Goal: Obtain resource: Obtain resource

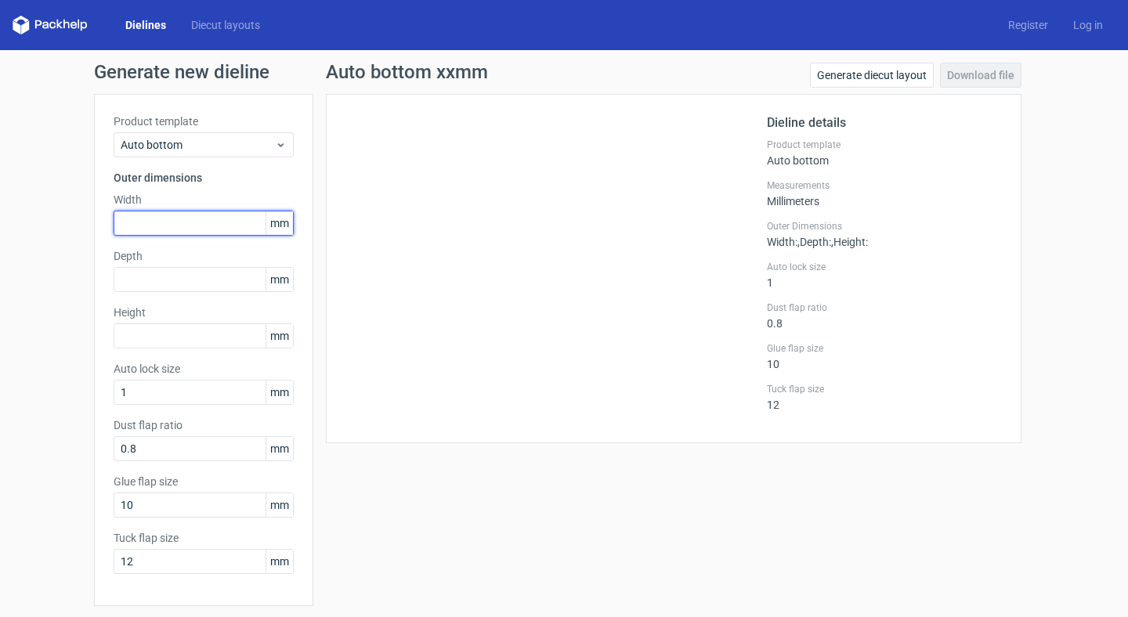
click at [181, 226] on input "text" at bounding box center [204, 223] width 180 height 25
type input "85"
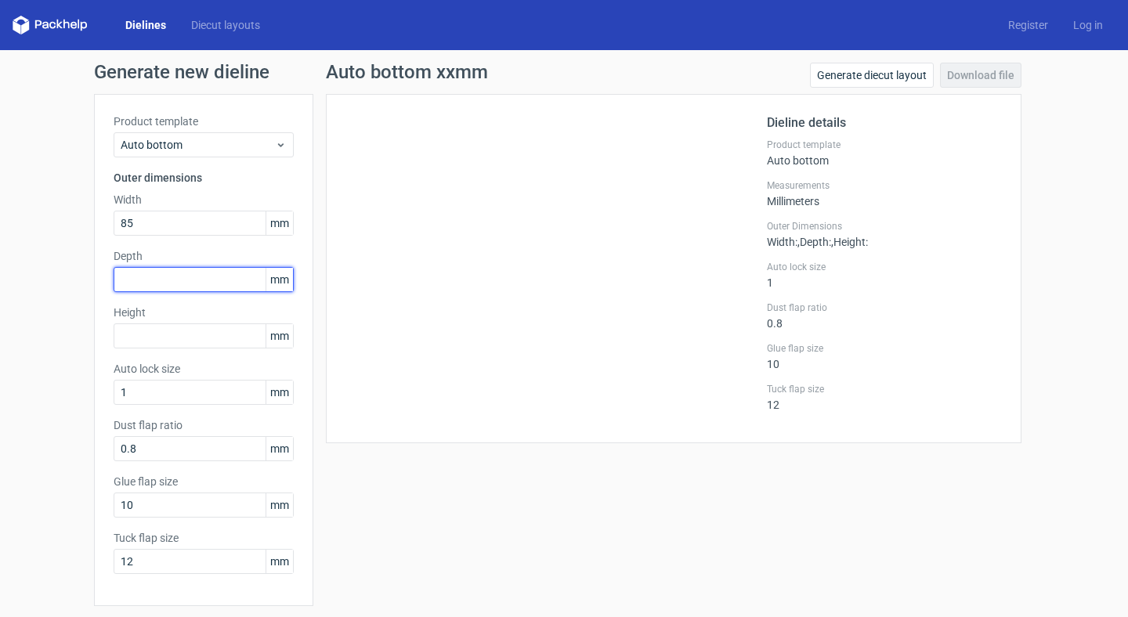
click at [161, 279] on input "text" at bounding box center [204, 279] width 180 height 25
type input "75"
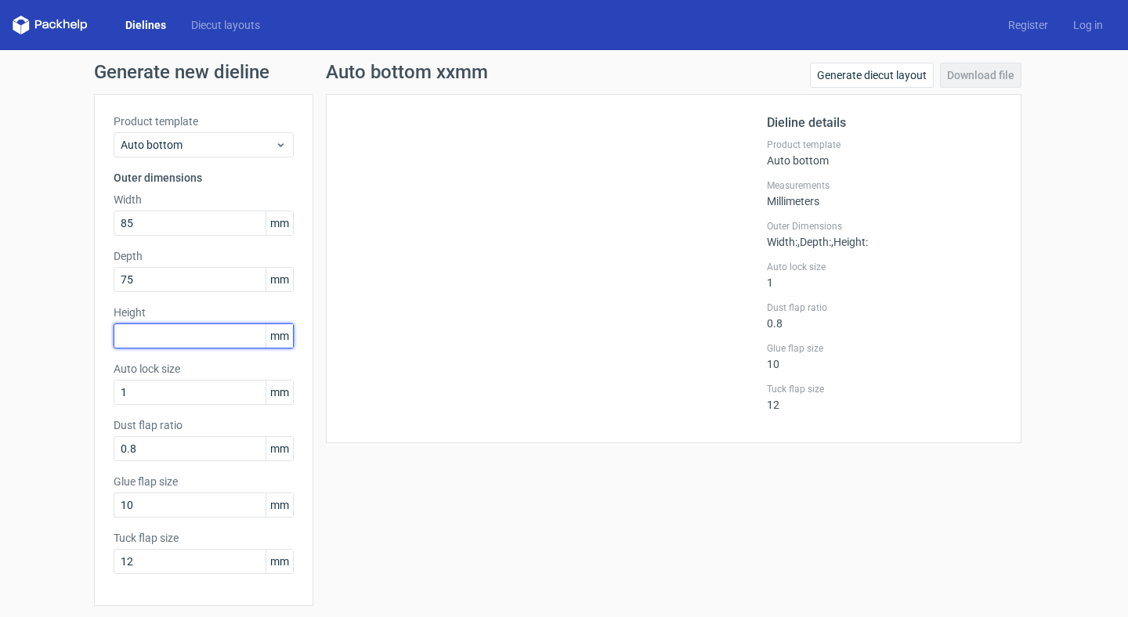
click at [143, 332] on input "text" at bounding box center [204, 336] width 180 height 25
type input "190"
click at [76, 378] on div "Generate new dieline Product template Auto bottom Outer dimensions Width 85 mm …" at bounding box center [564, 360] width 1128 height 620
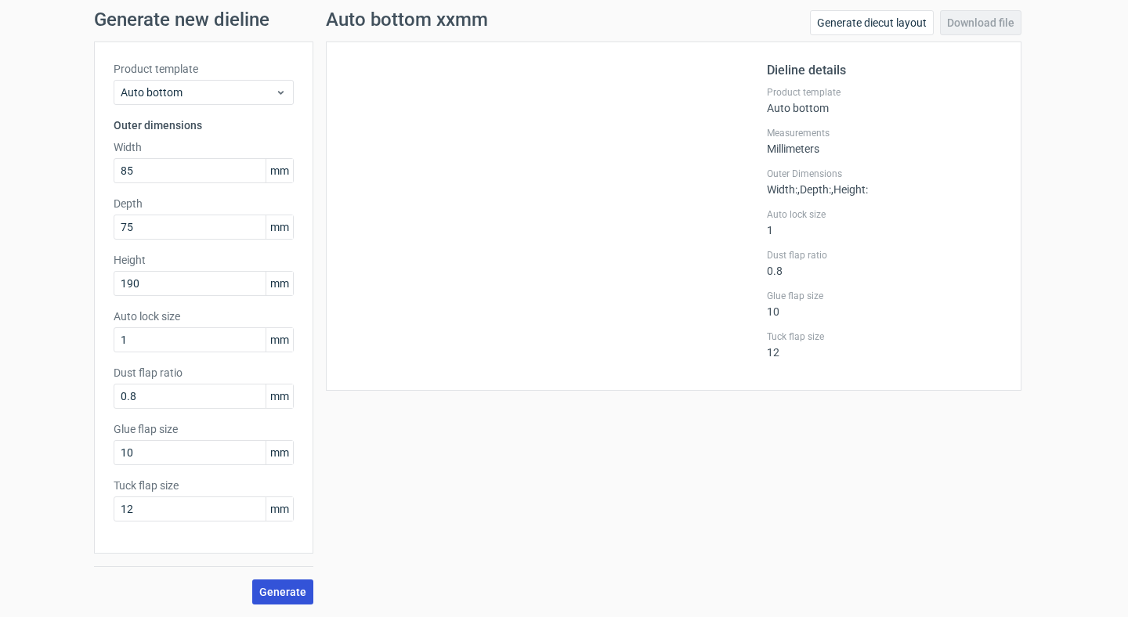
click at [286, 590] on span "Generate" at bounding box center [282, 592] width 47 height 11
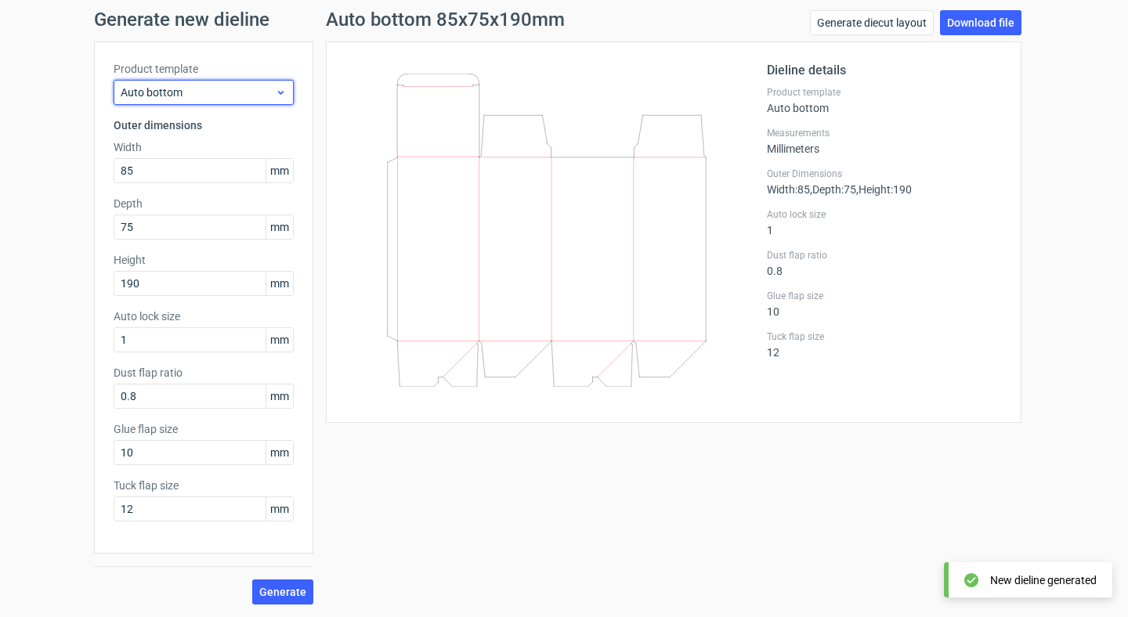
click at [266, 90] on span "Auto bottom" at bounding box center [198, 93] width 154 height 16
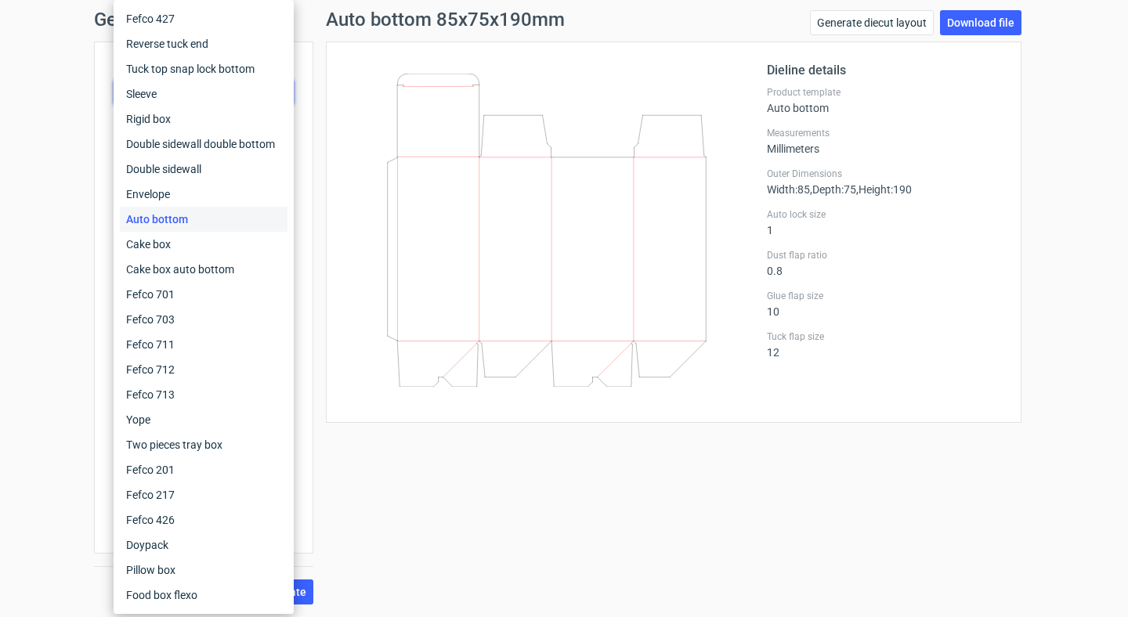
click at [489, 496] on div "Auto bottom 85x75x190mm Generate diecut layout Download file Dieline details Pr…" at bounding box center [673, 307] width 721 height 595
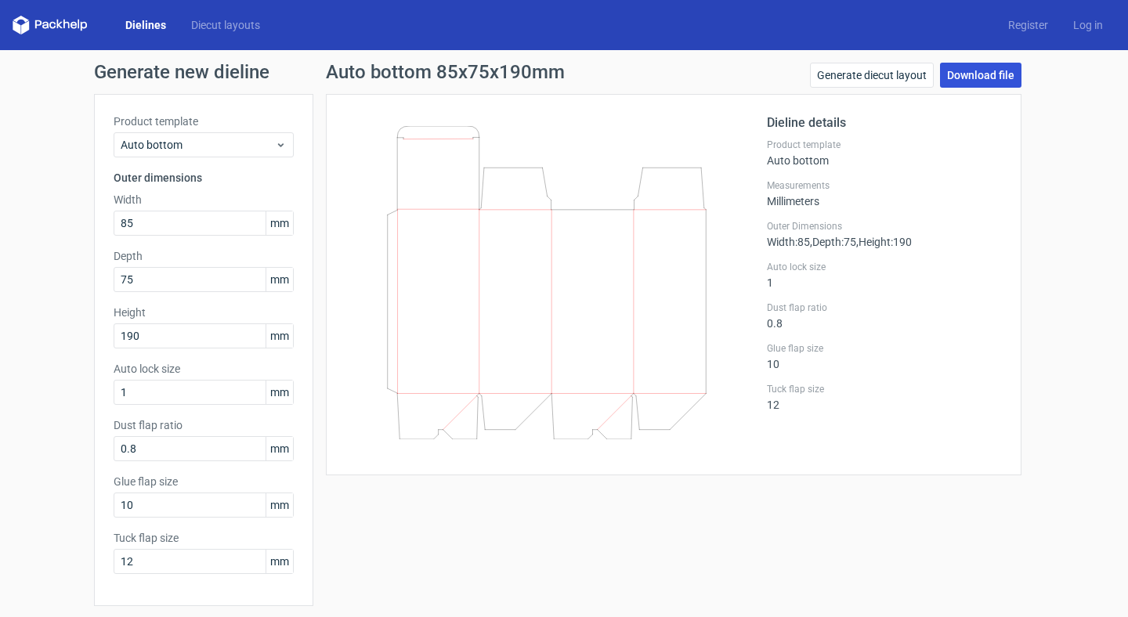
click at [993, 77] on link "Download file" at bounding box center [980, 75] width 81 height 25
click at [871, 74] on link "Generate diecut layout" at bounding box center [872, 75] width 124 height 25
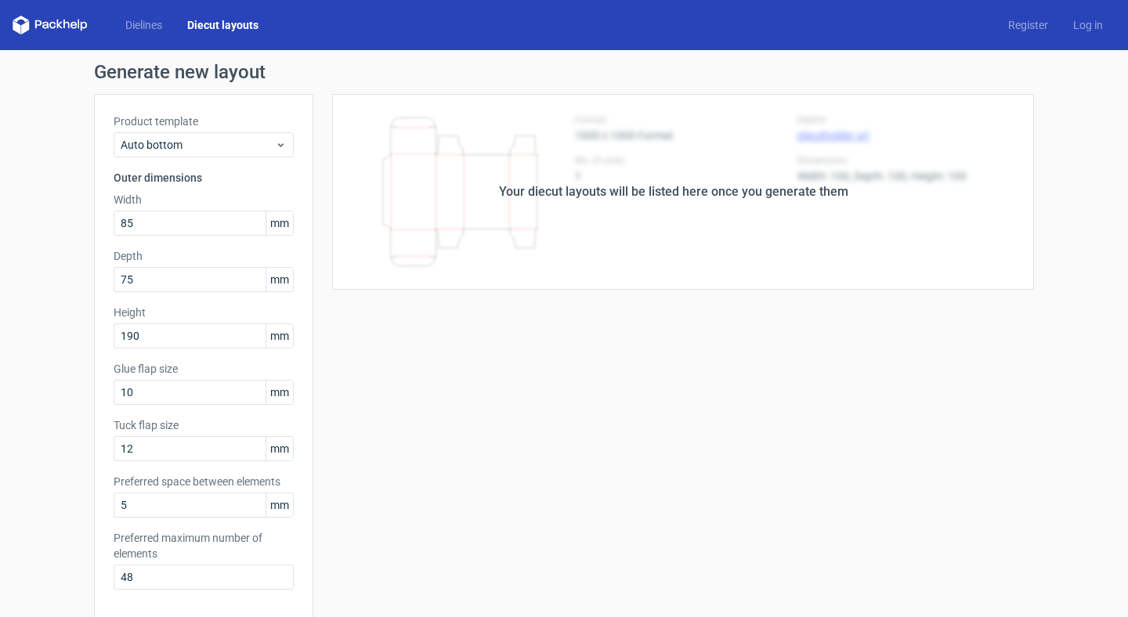
click at [832, 321] on div "Your diecut layouts will be listed here once you generate them Height Depth Wid…" at bounding box center [673, 519] width 721 height 850
click at [145, 30] on link "Dielines" at bounding box center [144, 25] width 62 height 16
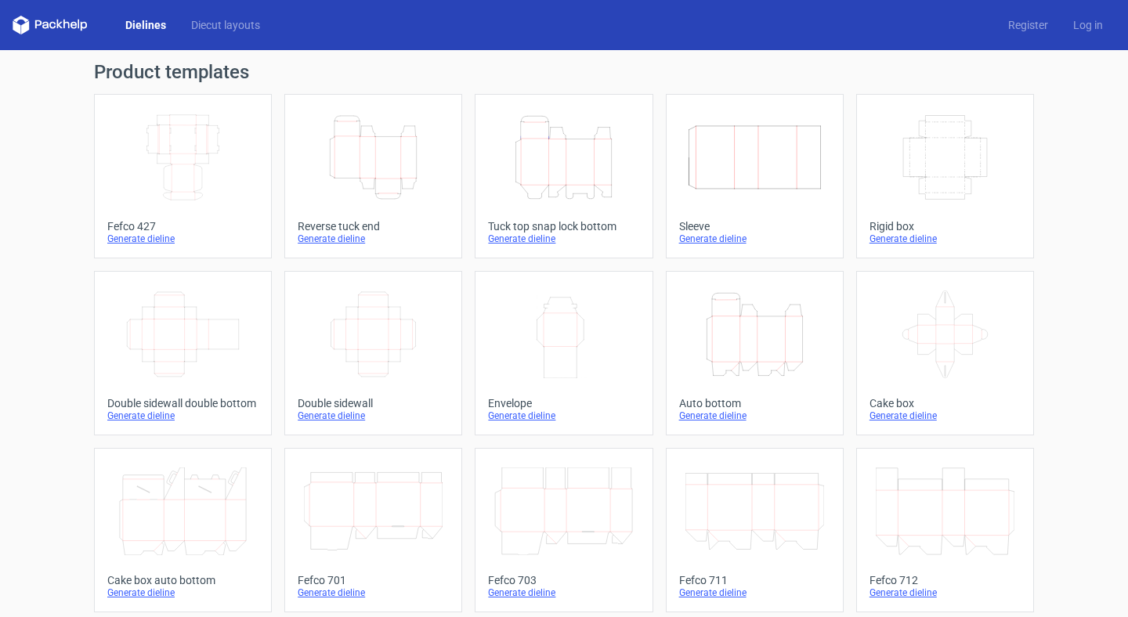
click at [140, 28] on link "Dielines" at bounding box center [146, 25] width 66 height 16
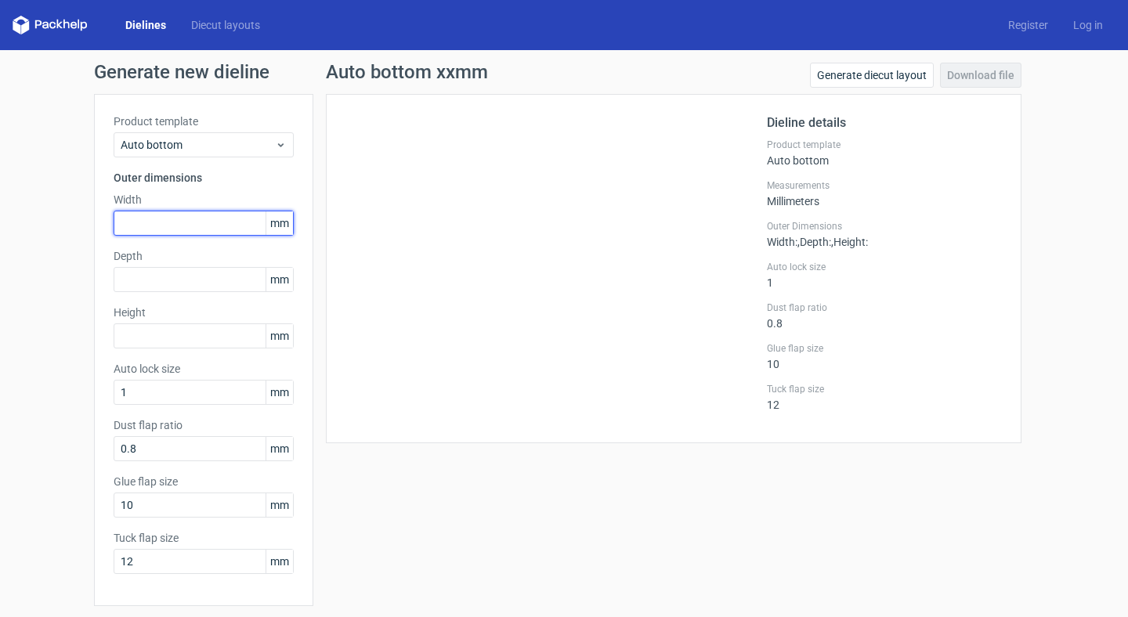
click at [231, 219] on input "text" at bounding box center [204, 223] width 180 height 25
type input "85"
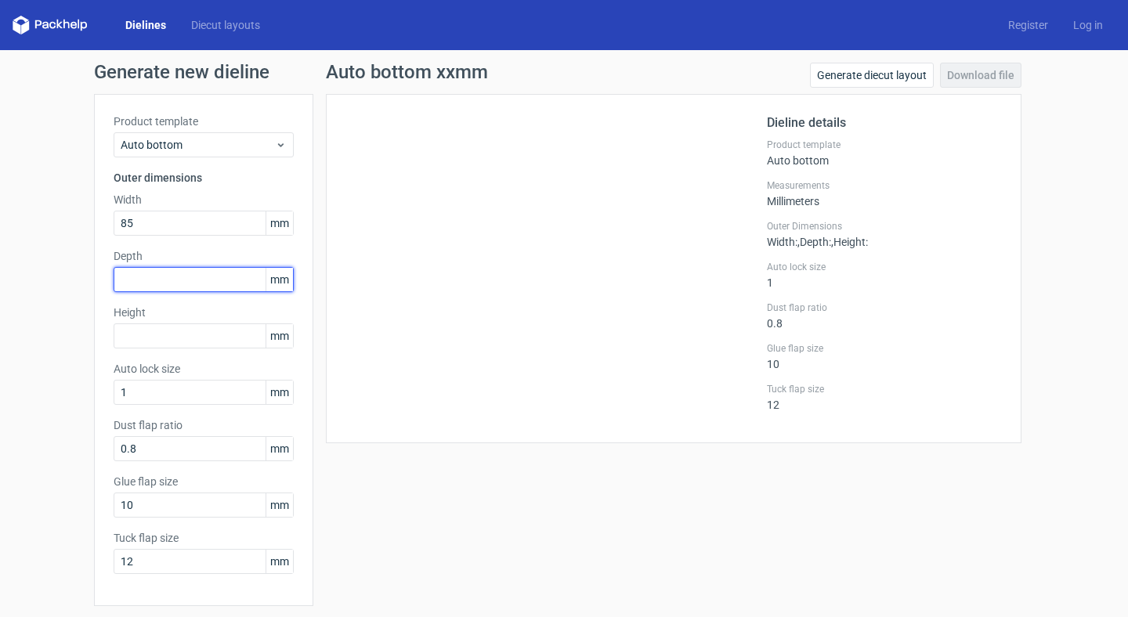
click at [180, 280] on input "text" at bounding box center [204, 279] width 180 height 25
type input "75"
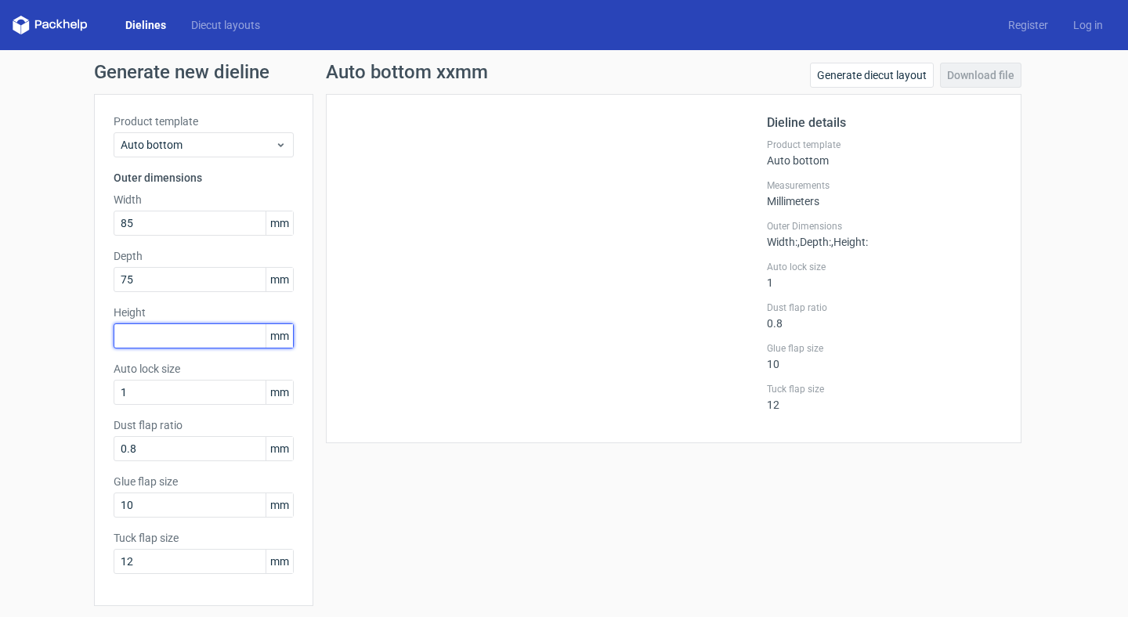
click at [178, 338] on input "text" at bounding box center [204, 336] width 180 height 25
type input "190"
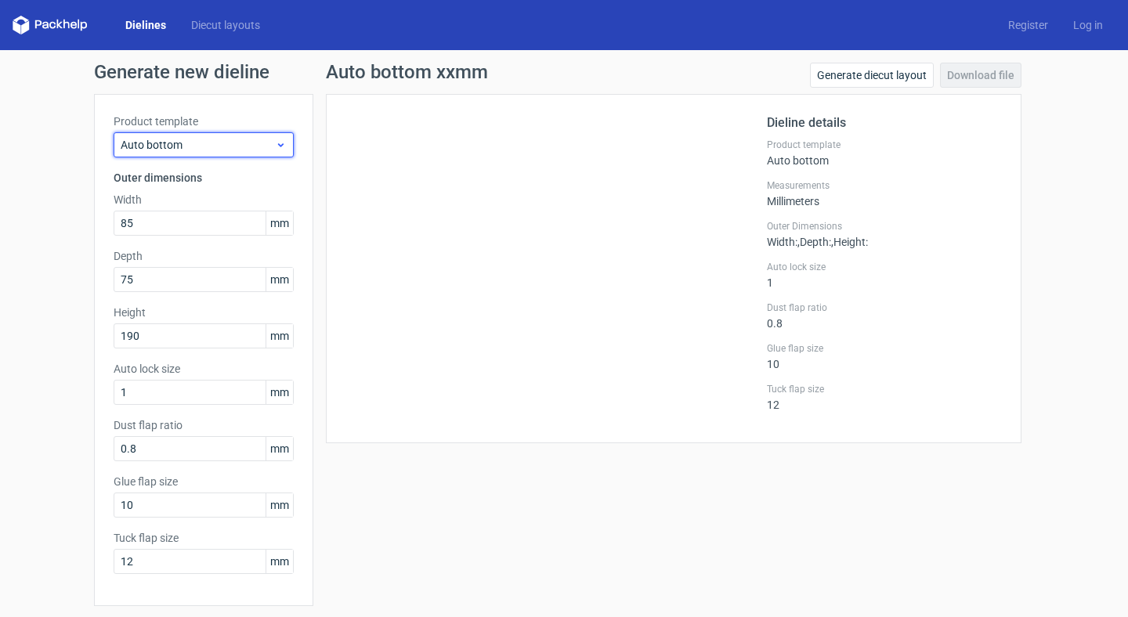
click at [271, 143] on span "Auto bottom" at bounding box center [198, 145] width 154 height 16
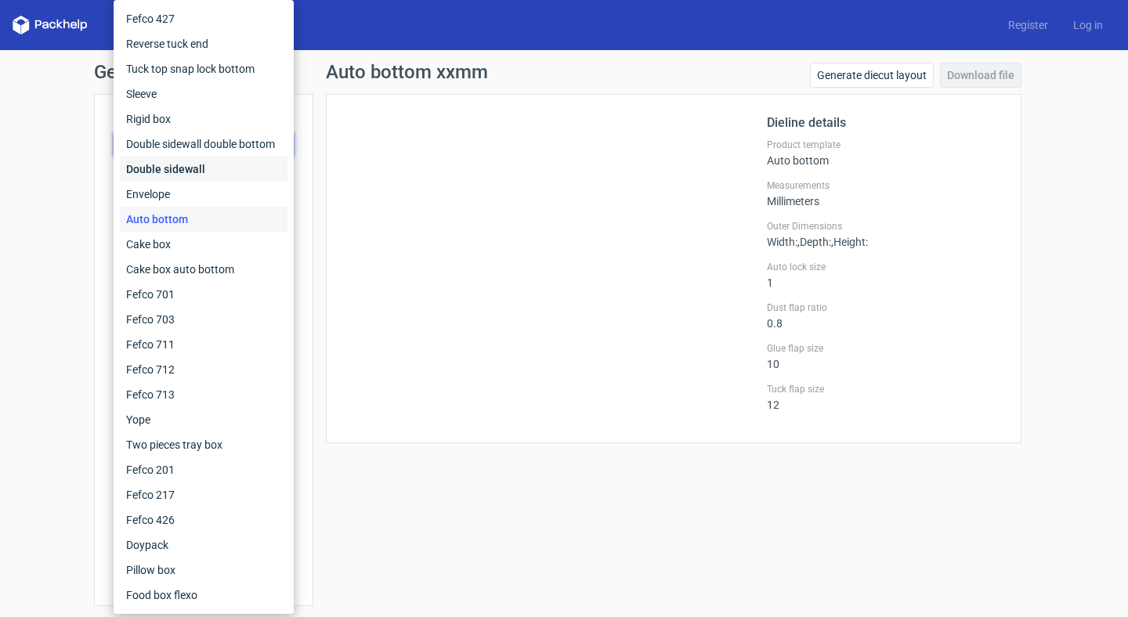
click at [259, 172] on div "Double sidewall" at bounding box center [204, 169] width 168 height 25
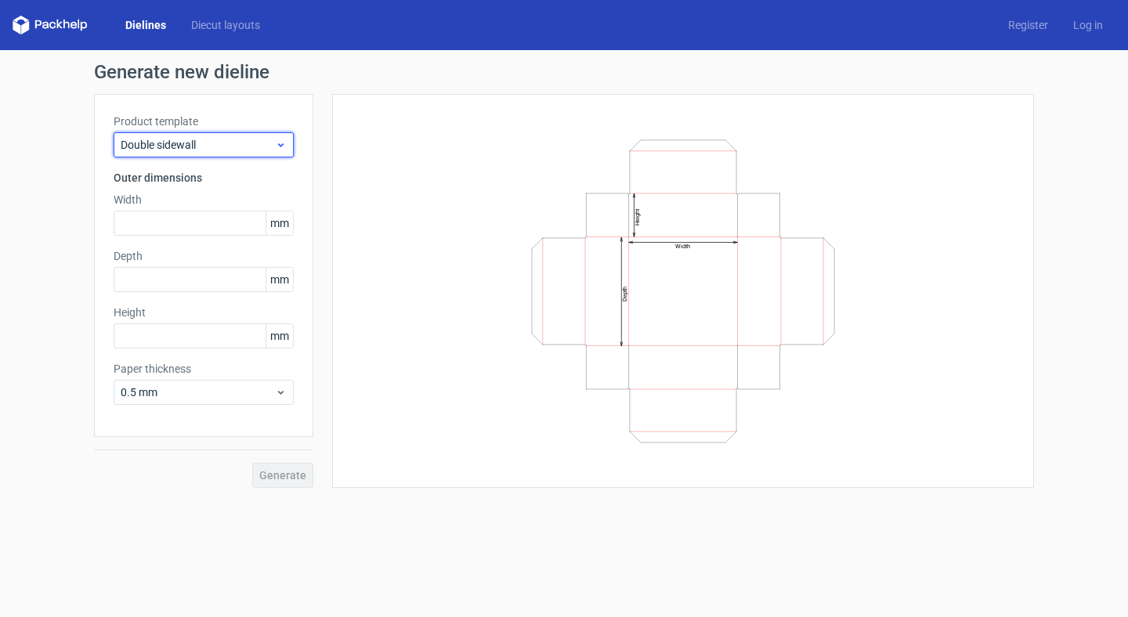
click at [284, 145] on icon at bounding box center [281, 145] width 12 height 13
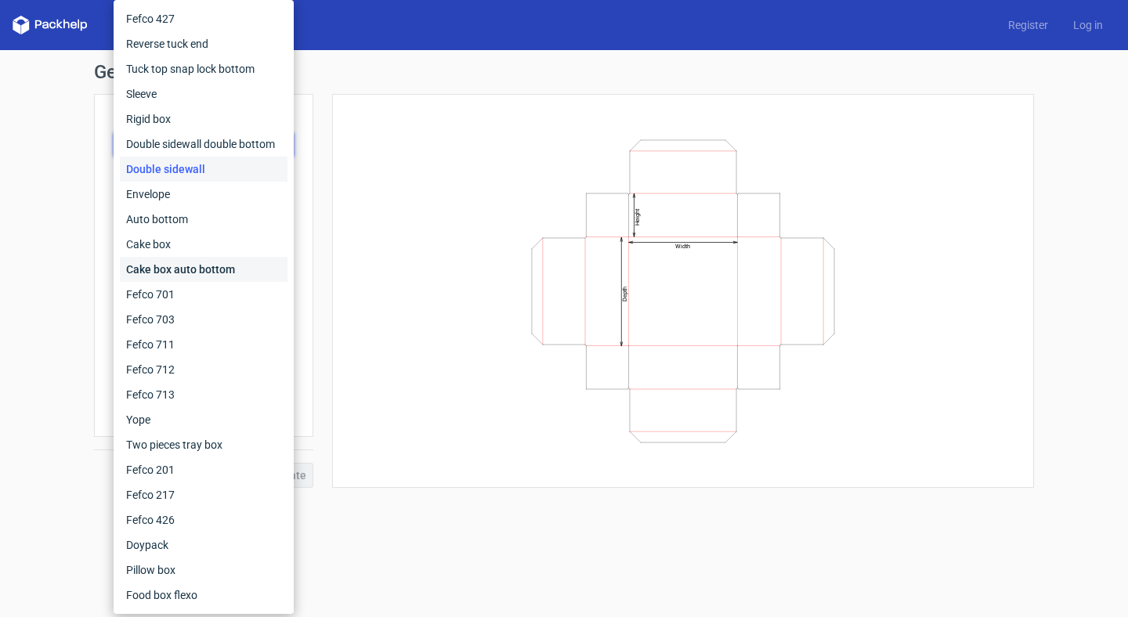
click at [233, 262] on div "Cake box auto bottom" at bounding box center [204, 269] width 168 height 25
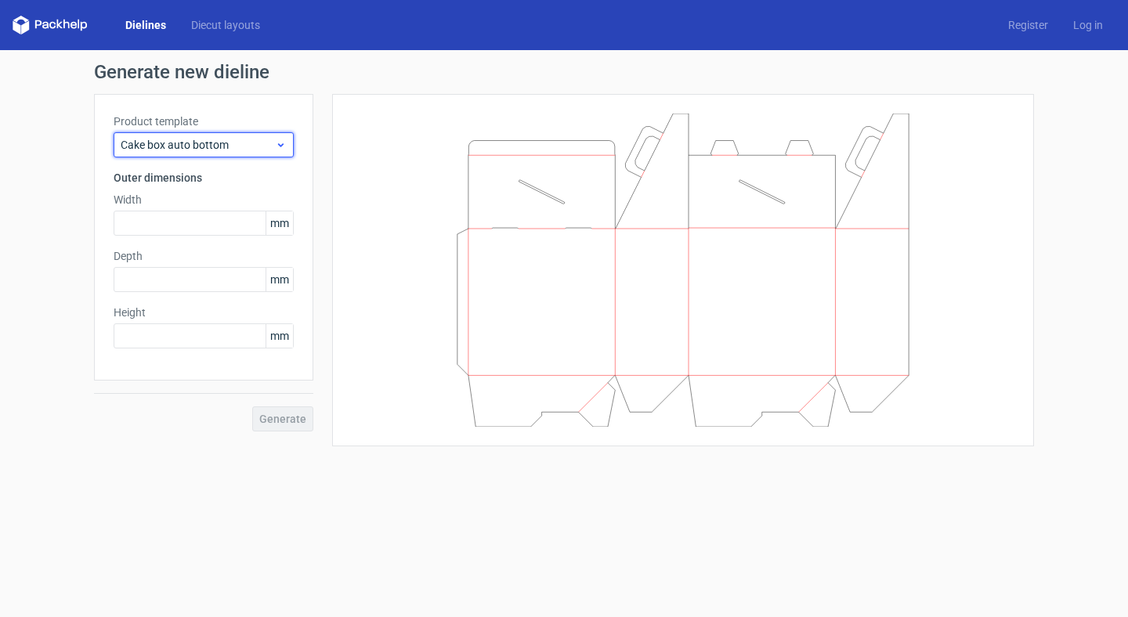
click at [276, 143] on icon at bounding box center [281, 145] width 12 height 13
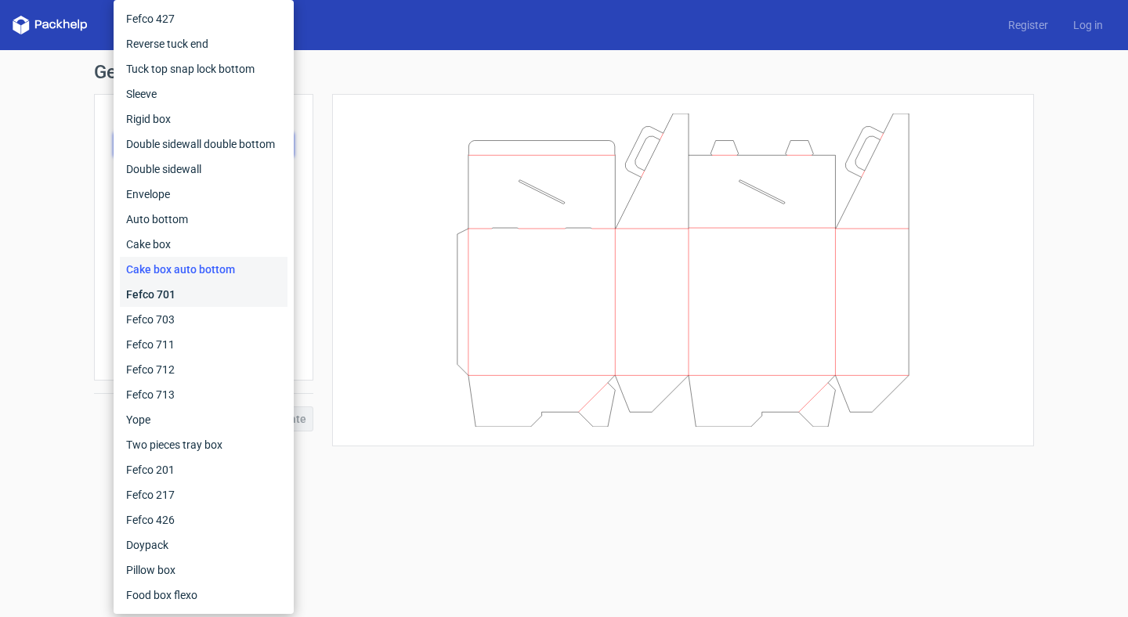
click at [211, 299] on div "Fefco 701" at bounding box center [204, 294] width 168 height 25
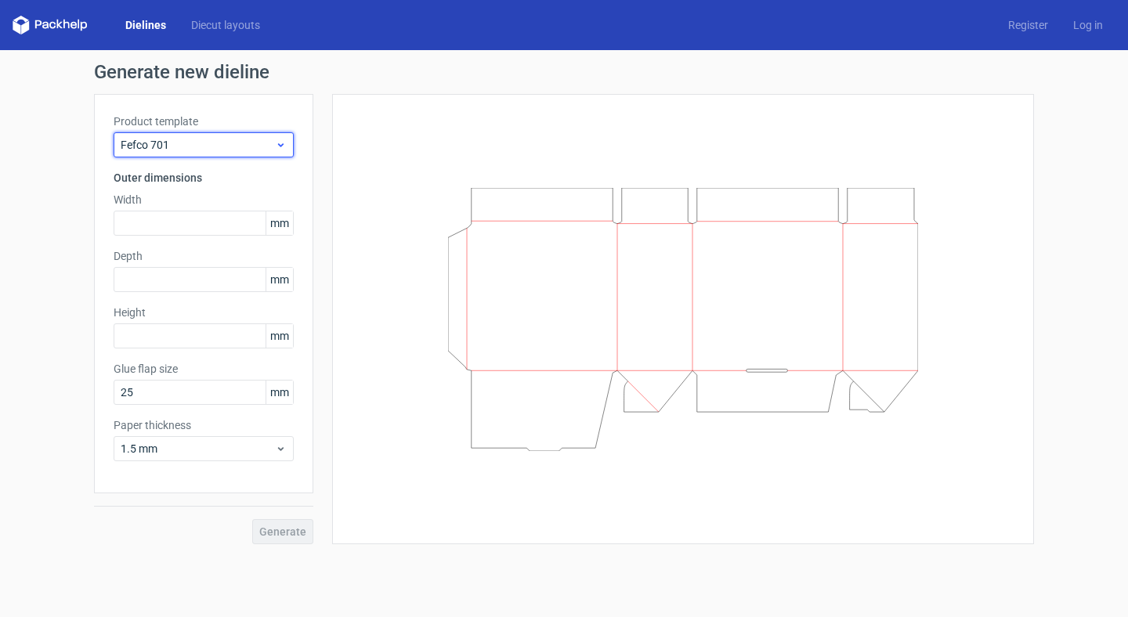
click at [283, 147] on icon at bounding box center [281, 145] width 12 height 13
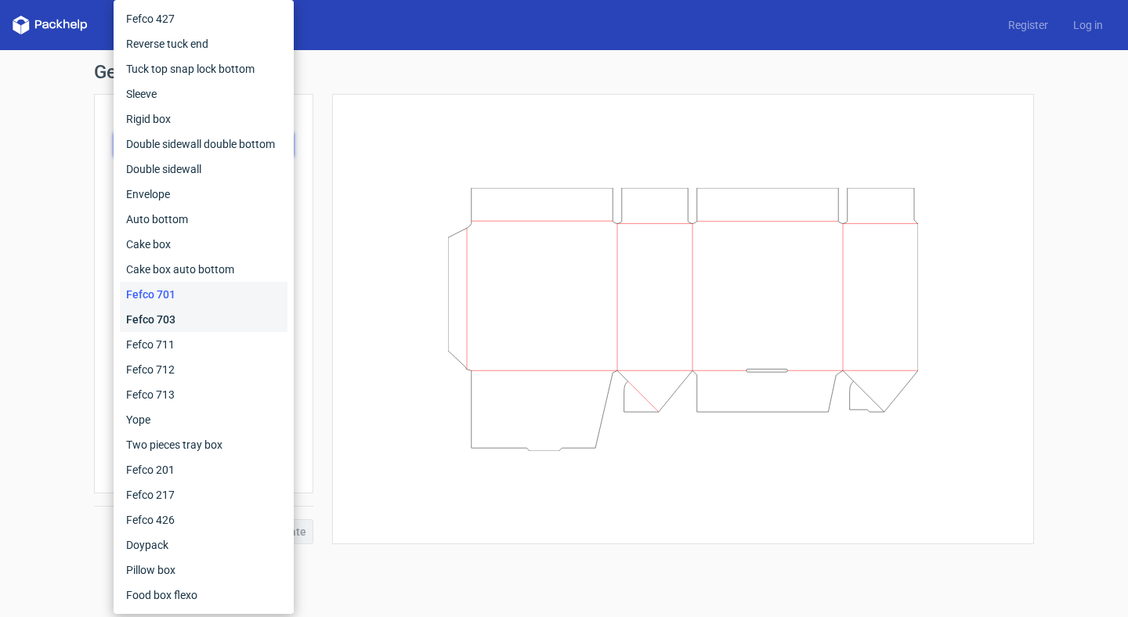
click at [220, 321] on div "Fefco 703" at bounding box center [204, 319] width 168 height 25
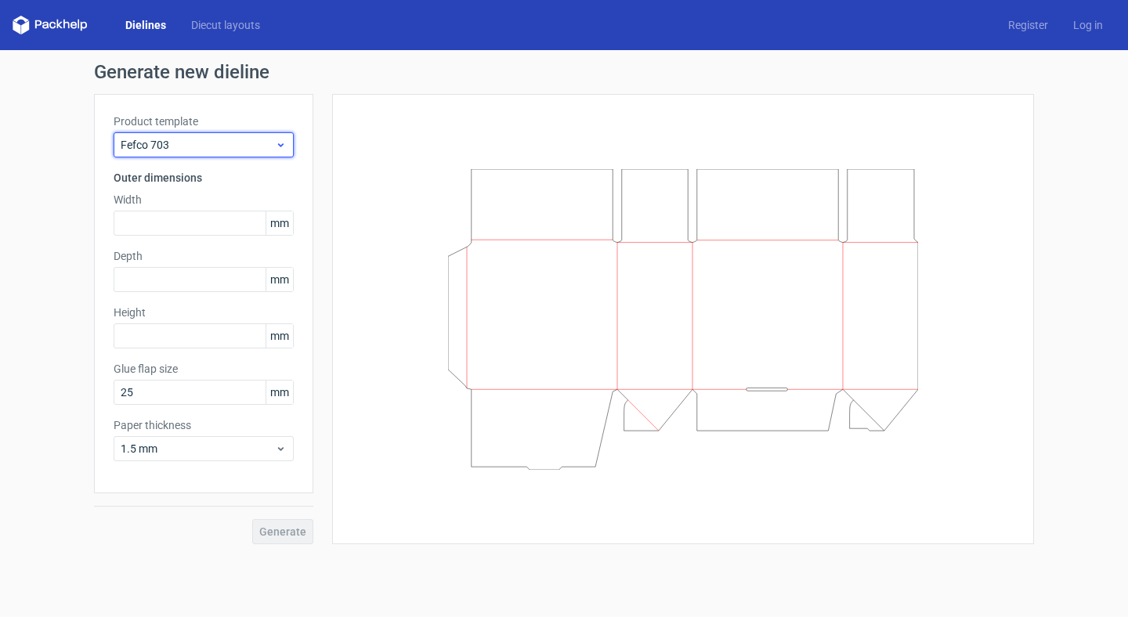
click at [283, 144] on use at bounding box center [280, 145] width 5 height 4
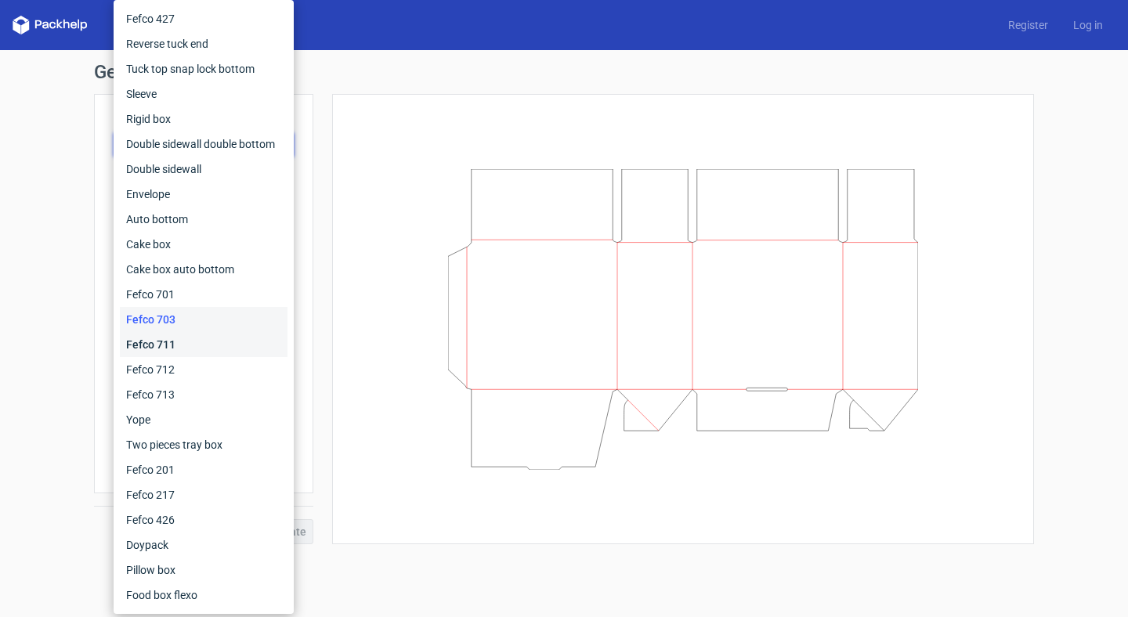
click at [236, 338] on div "Fefco 711" at bounding box center [204, 344] width 168 height 25
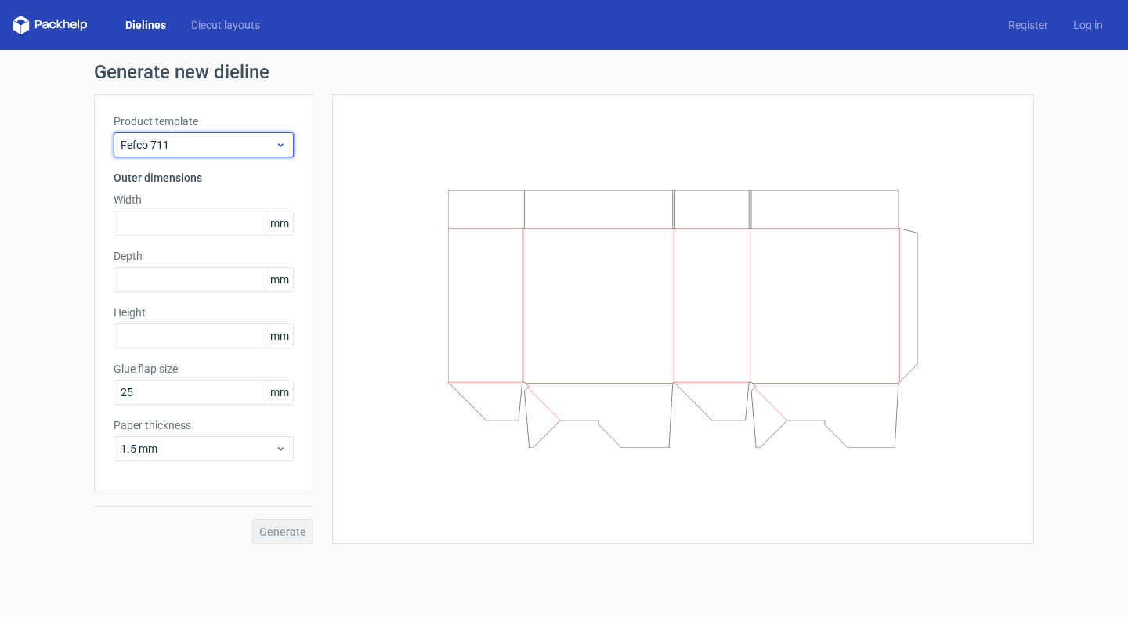
click at [253, 139] on span "Fefco 711" at bounding box center [198, 145] width 154 height 16
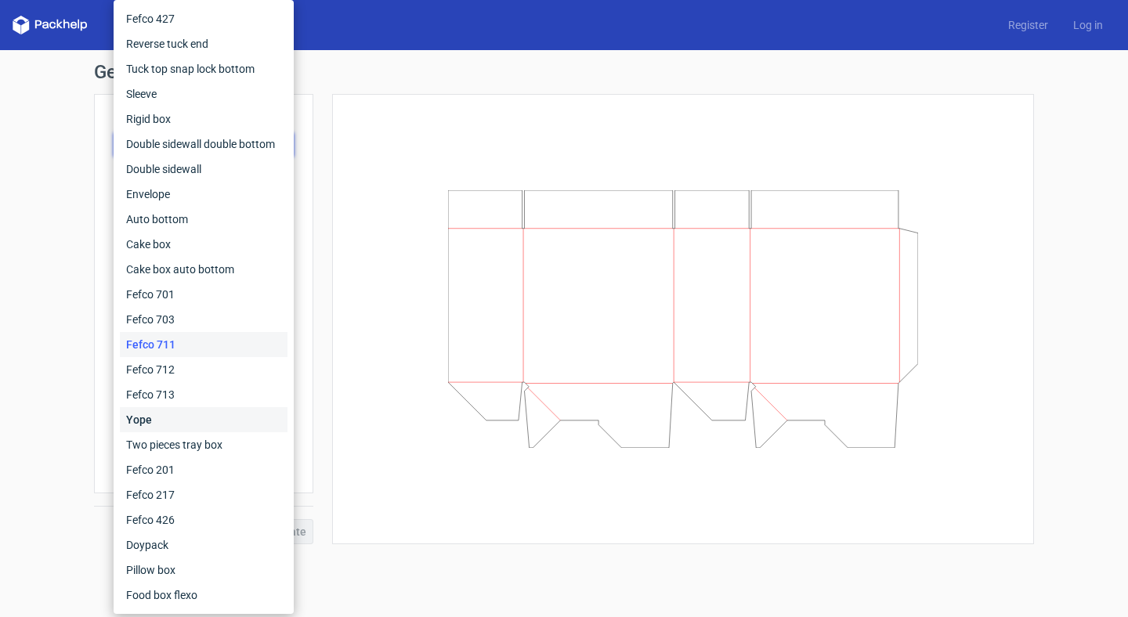
click at [184, 413] on div "Yope" at bounding box center [204, 419] width 168 height 25
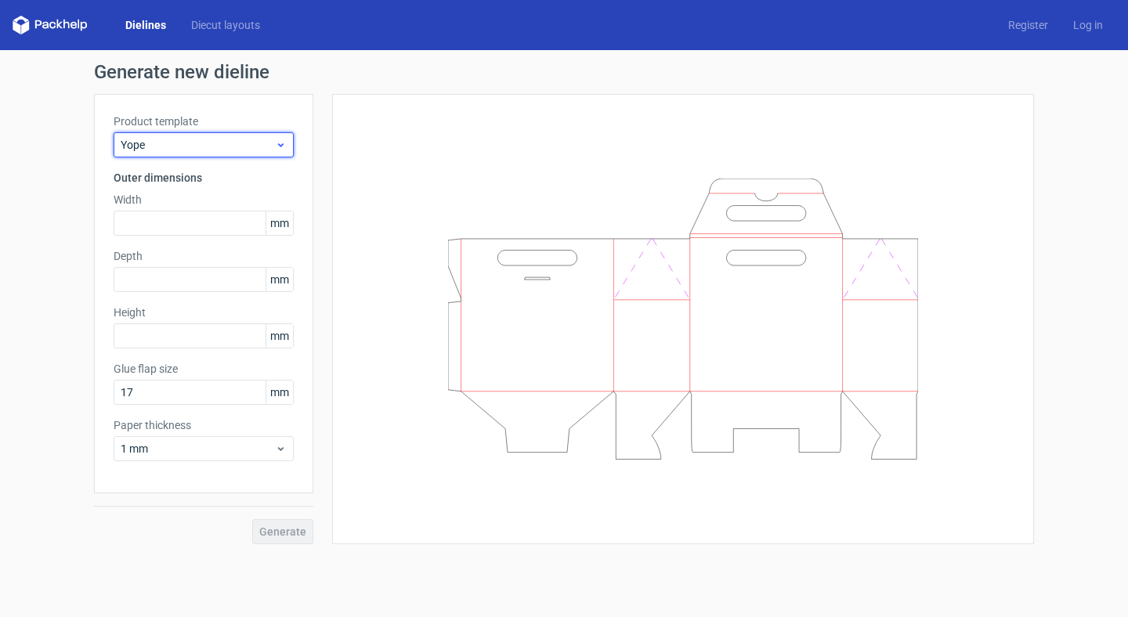
click at [244, 143] on span "Yope" at bounding box center [198, 145] width 154 height 16
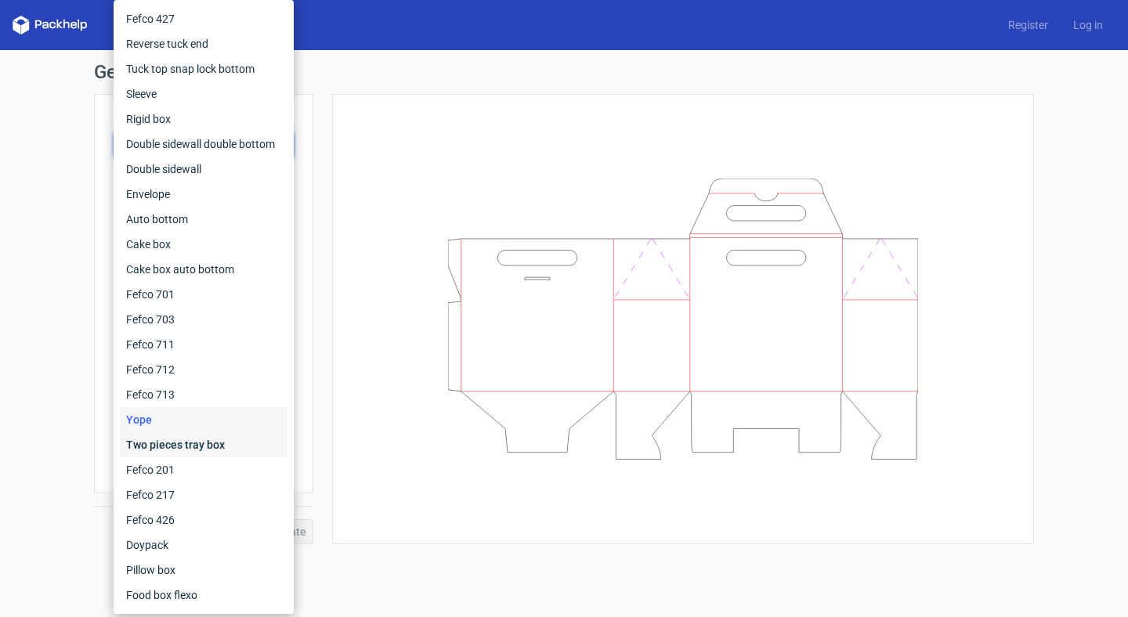
click at [173, 446] on div "Two pieces tray box" at bounding box center [204, 444] width 168 height 25
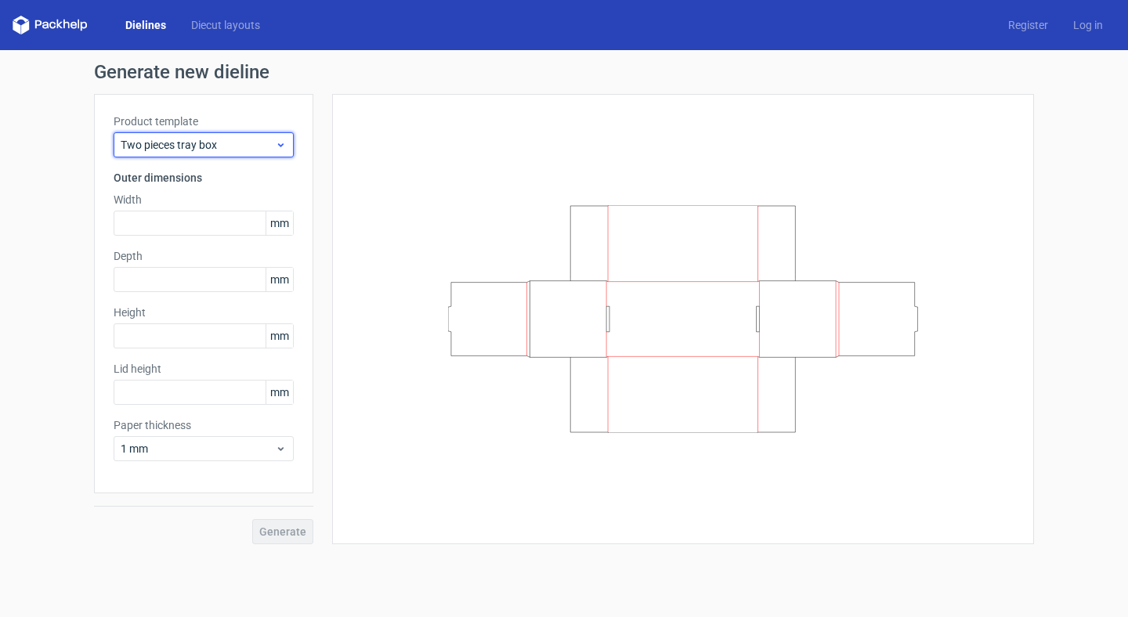
click at [256, 149] on span "Two pieces tray box" at bounding box center [198, 145] width 154 height 16
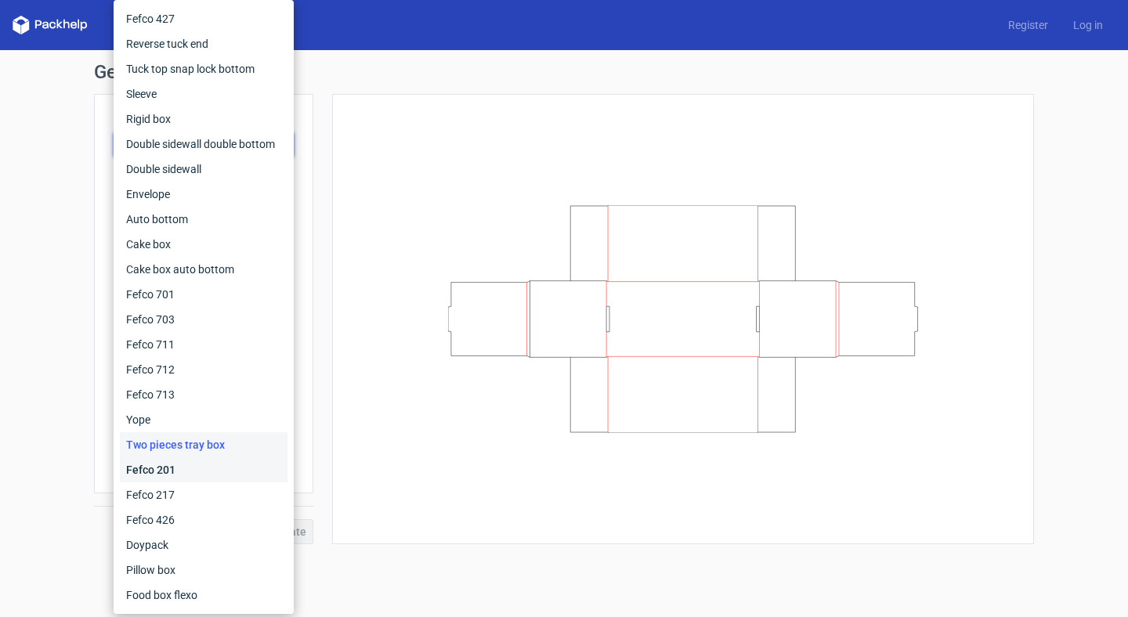
click at [191, 474] on div "Fefco 201" at bounding box center [204, 470] width 168 height 25
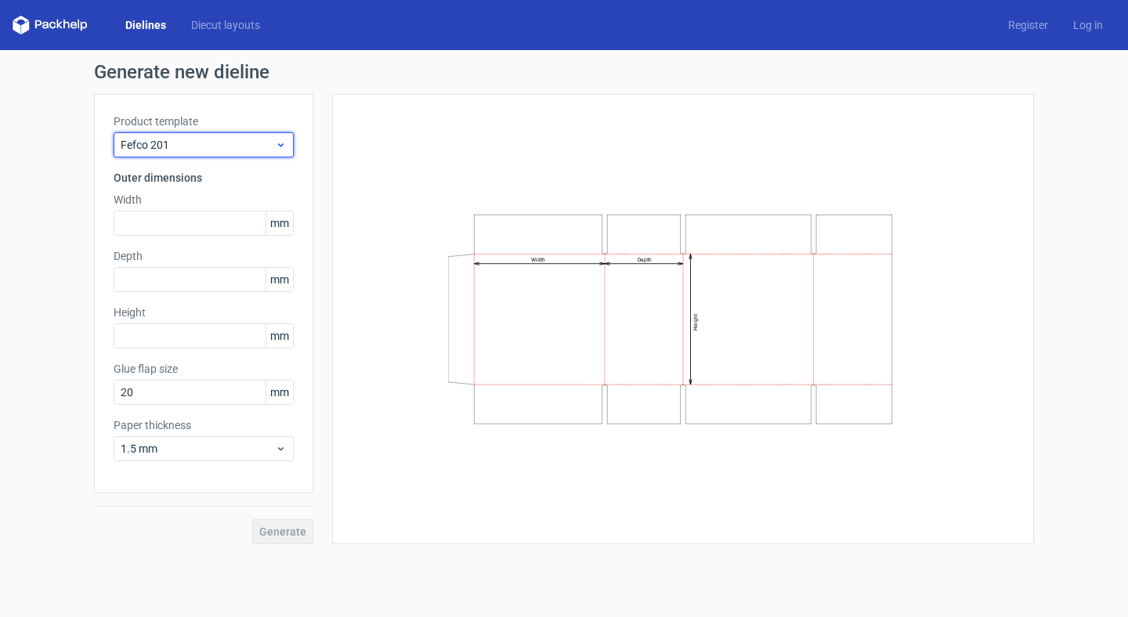
click at [258, 148] on span "Fefco 201" at bounding box center [198, 145] width 154 height 16
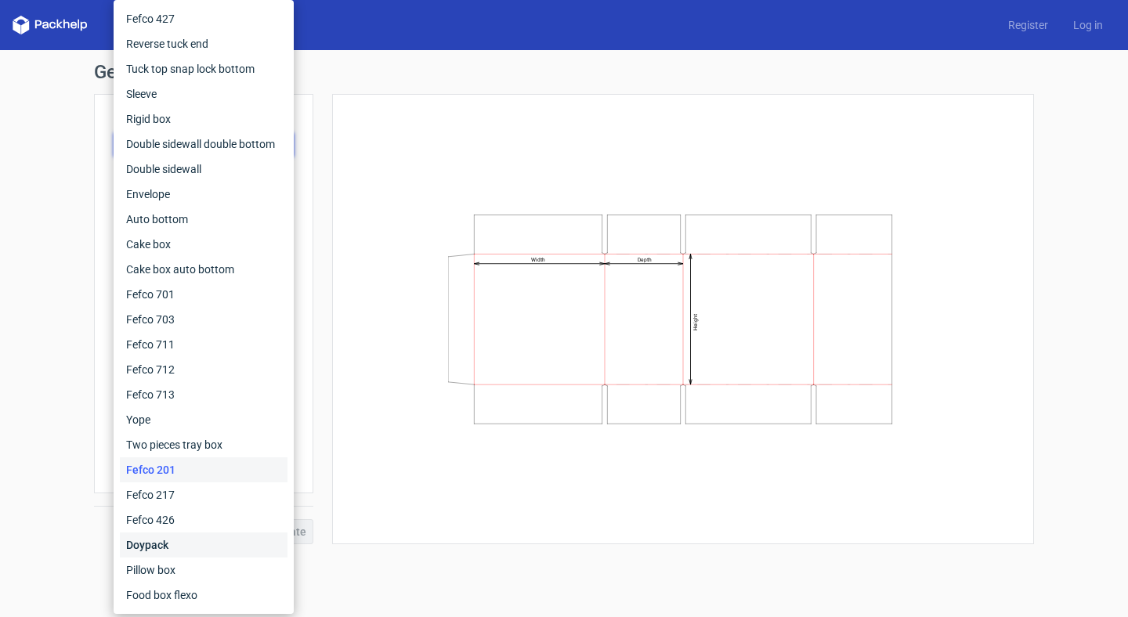
click at [183, 539] on div "Doypack" at bounding box center [204, 545] width 168 height 25
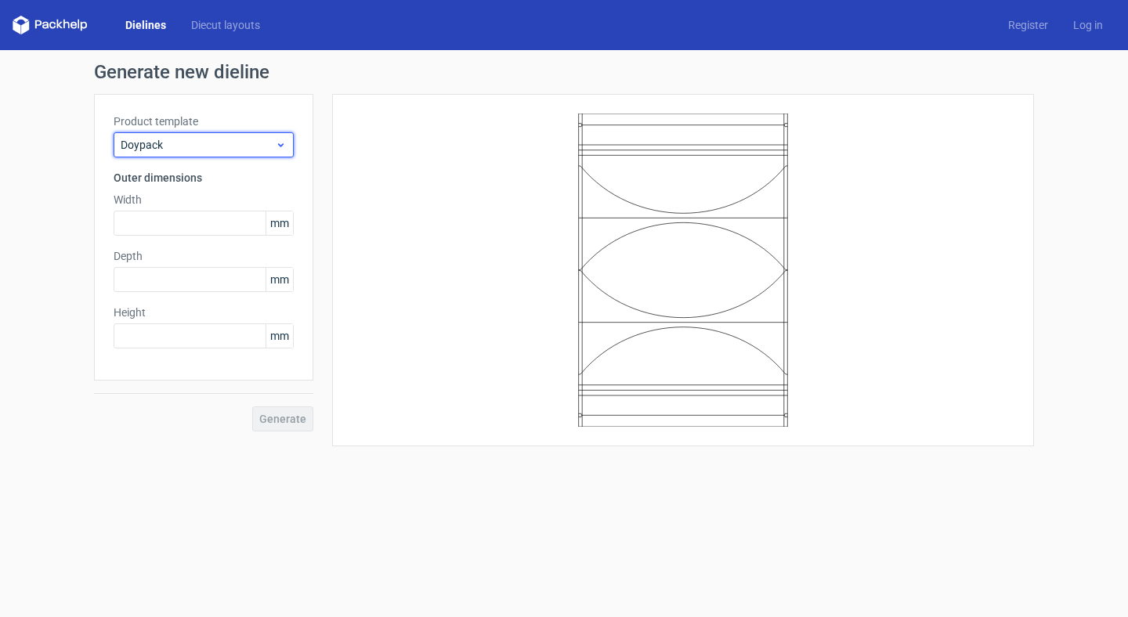
click at [267, 143] on span "Doypack" at bounding box center [198, 145] width 154 height 16
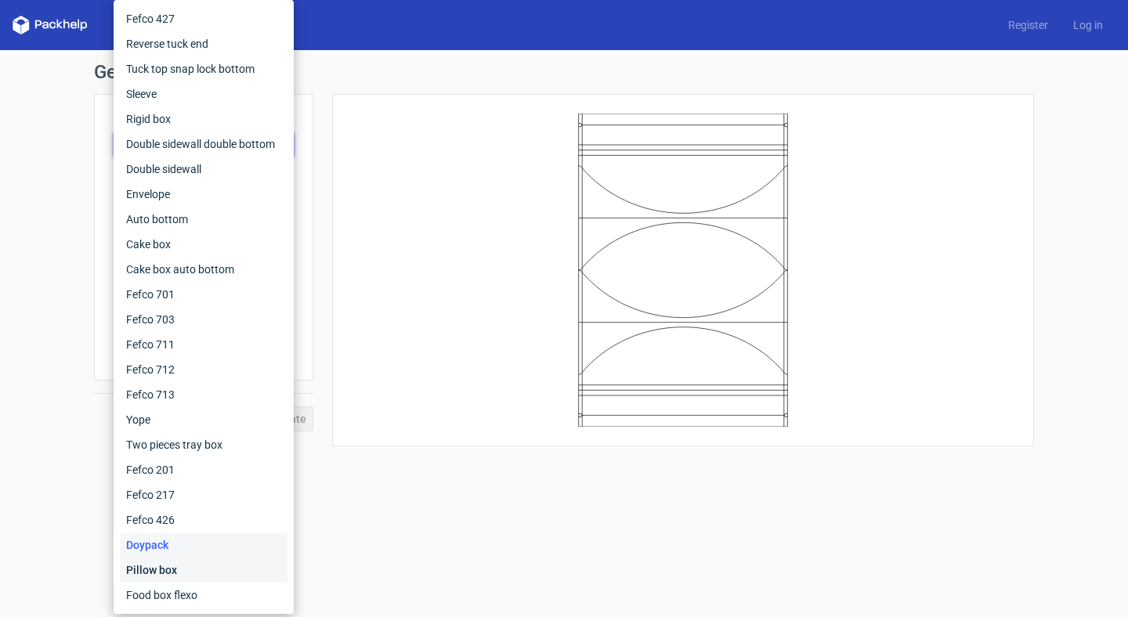
click at [171, 569] on div "Pillow box" at bounding box center [204, 570] width 168 height 25
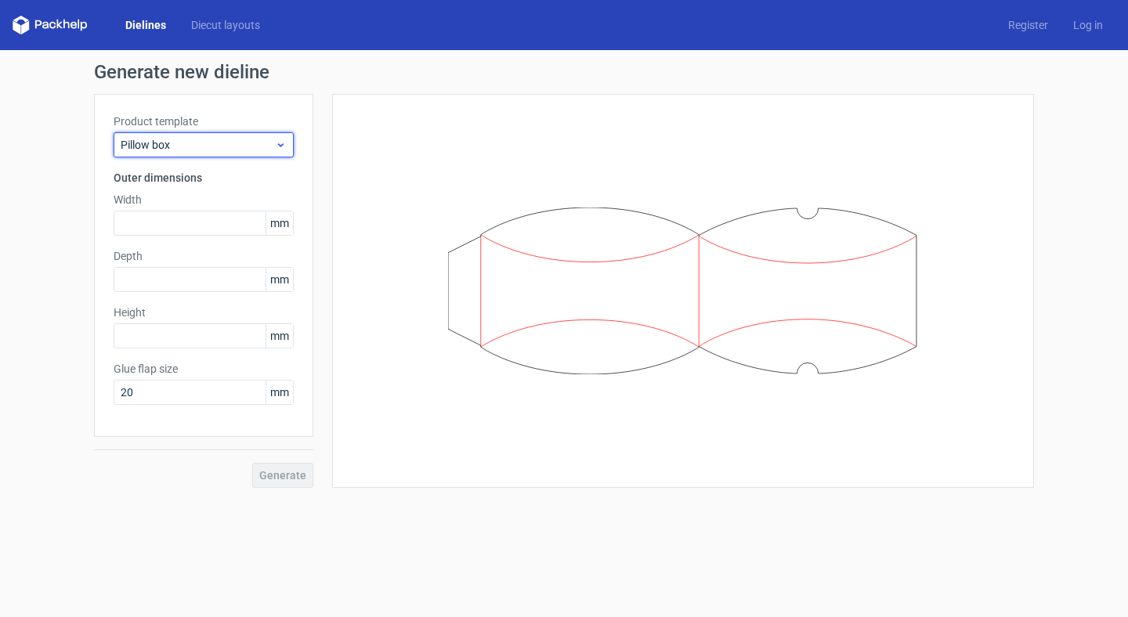
click at [284, 147] on icon at bounding box center [281, 145] width 12 height 13
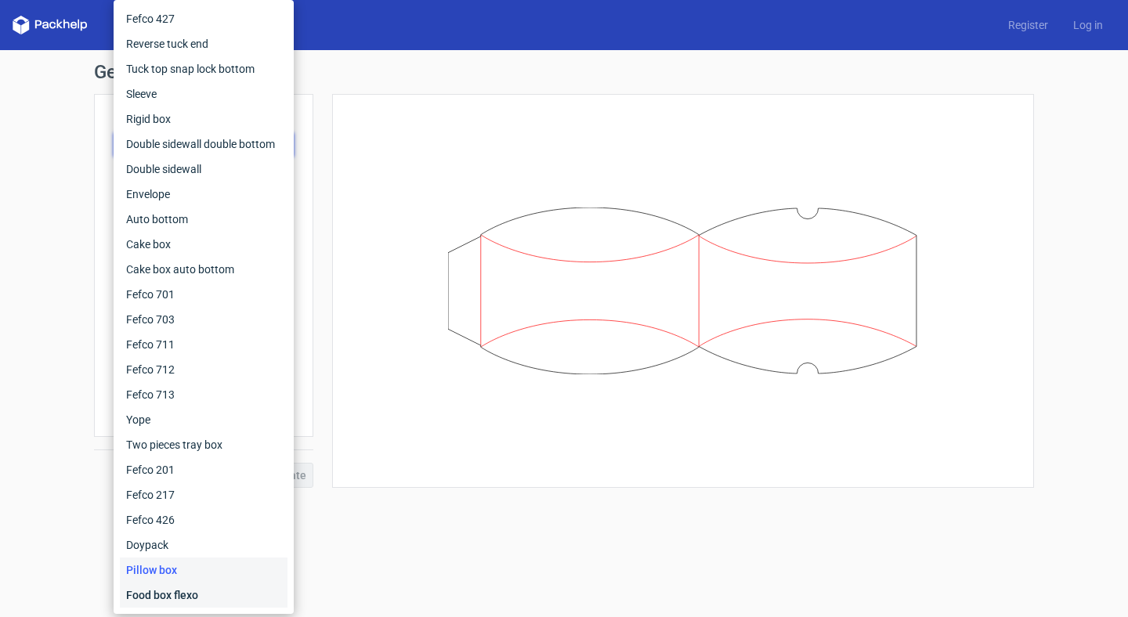
click at [210, 591] on div "Food box flexo" at bounding box center [204, 595] width 168 height 25
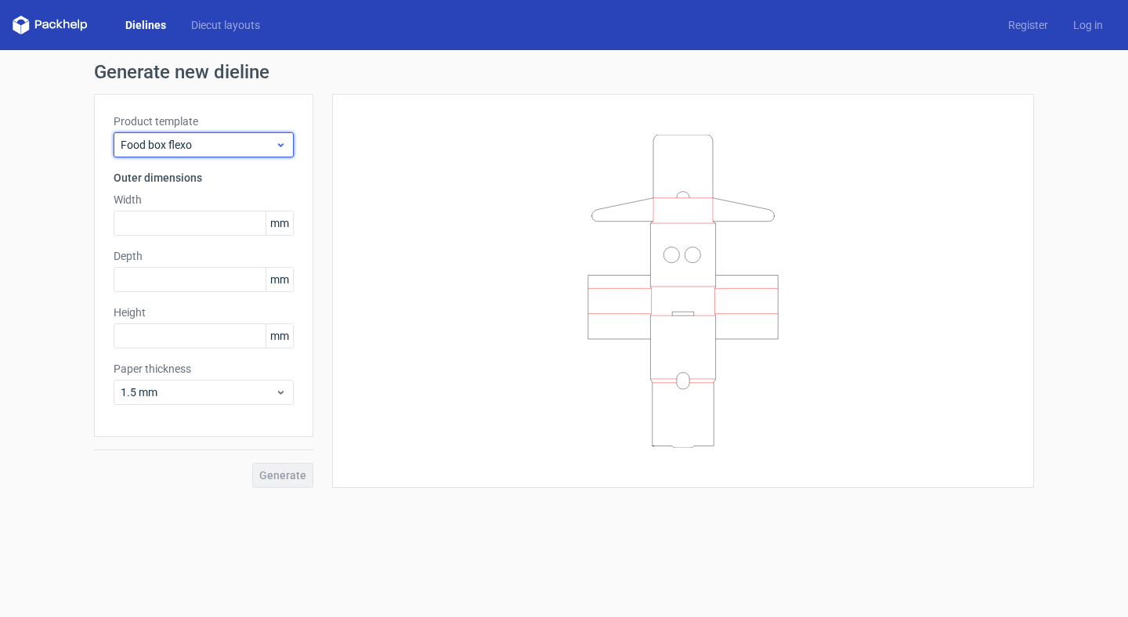
click at [269, 143] on span "Food box flexo" at bounding box center [198, 145] width 154 height 16
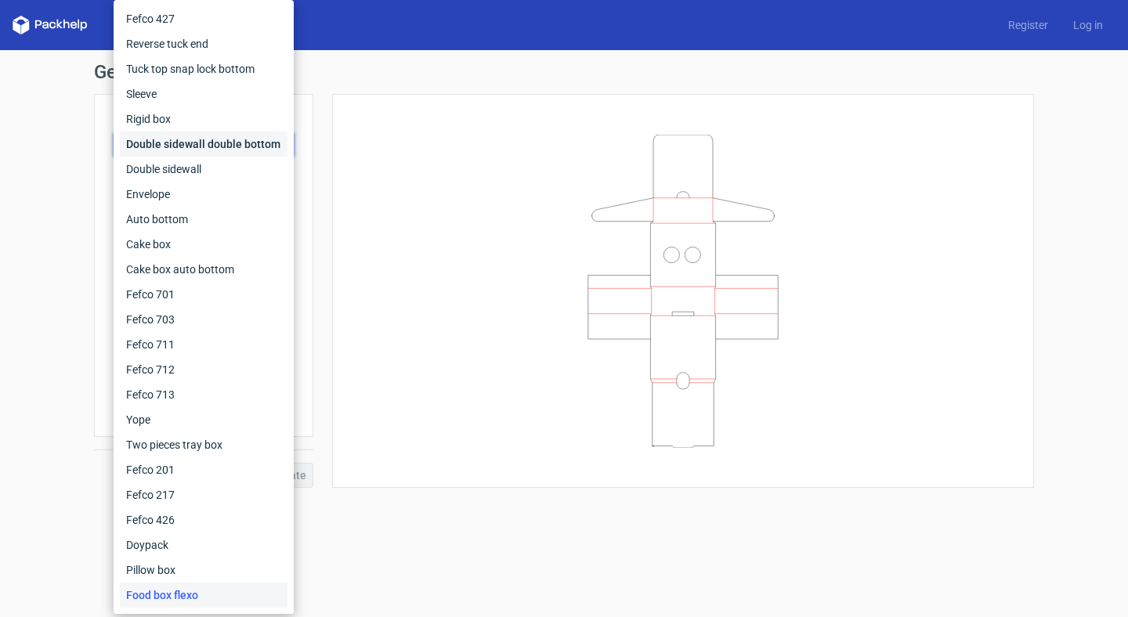
click at [251, 144] on div "Double sidewall double bottom" at bounding box center [204, 144] width 168 height 25
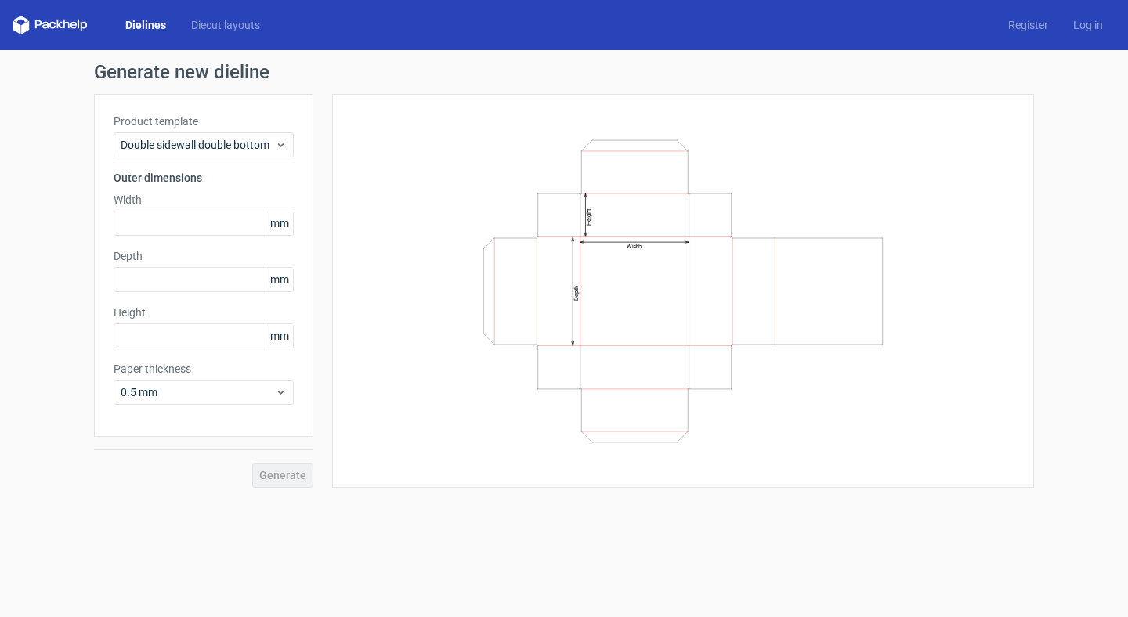
click at [244, 131] on div "Product template Double sidewall double bottom" at bounding box center [204, 136] width 180 height 44
click at [241, 136] on div "Double sidewall double bottom" at bounding box center [204, 144] width 180 height 25
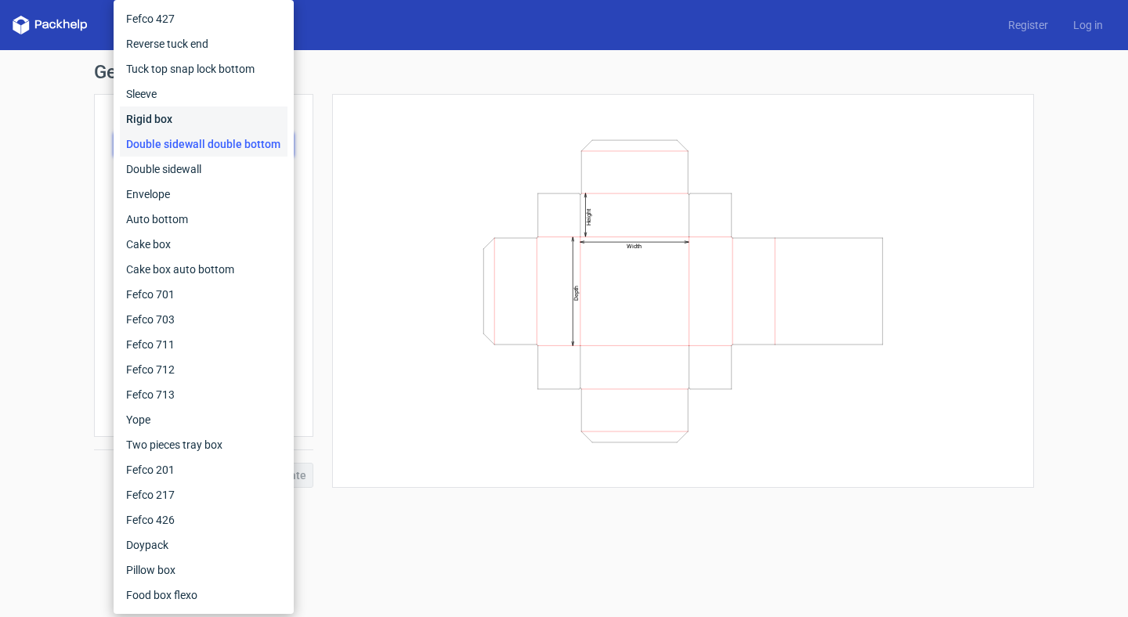
click at [221, 119] on div "Rigid box" at bounding box center [204, 119] width 168 height 25
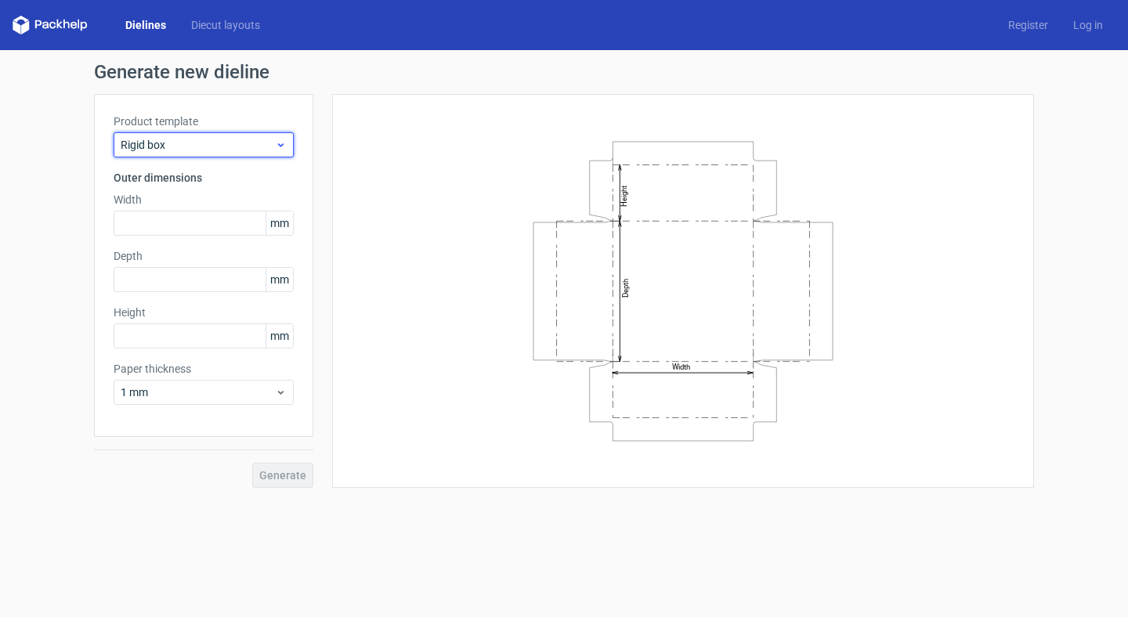
click at [241, 149] on span "Rigid box" at bounding box center [198, 145] width 154 height 16
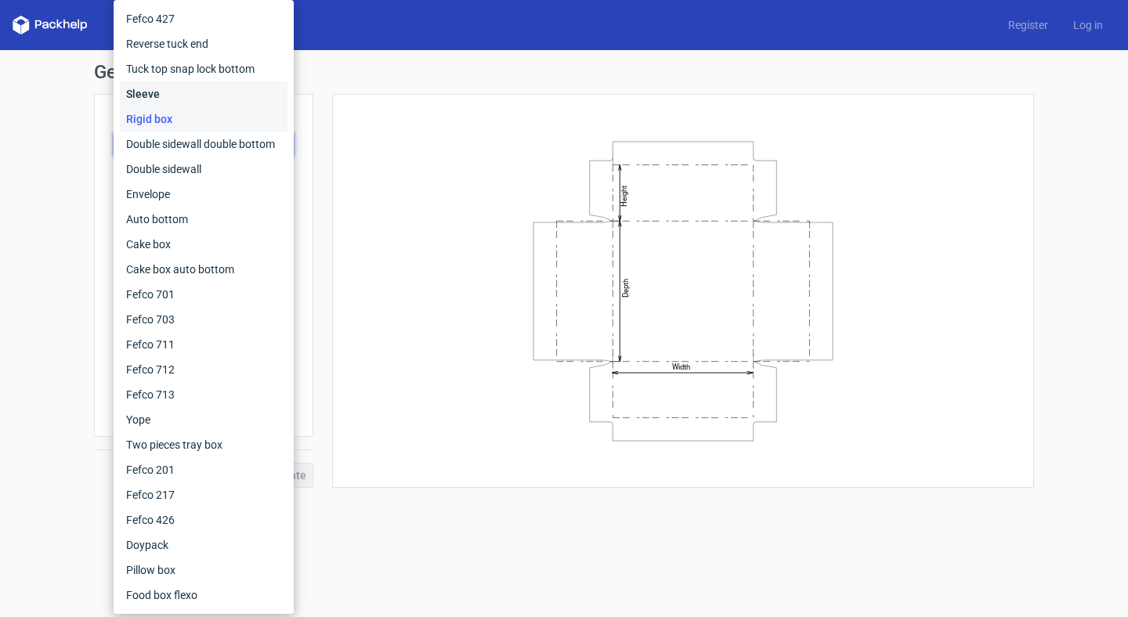
click at [230, 104] on div "Sleeve" at bounding box center [204, 93] width 168 height 25
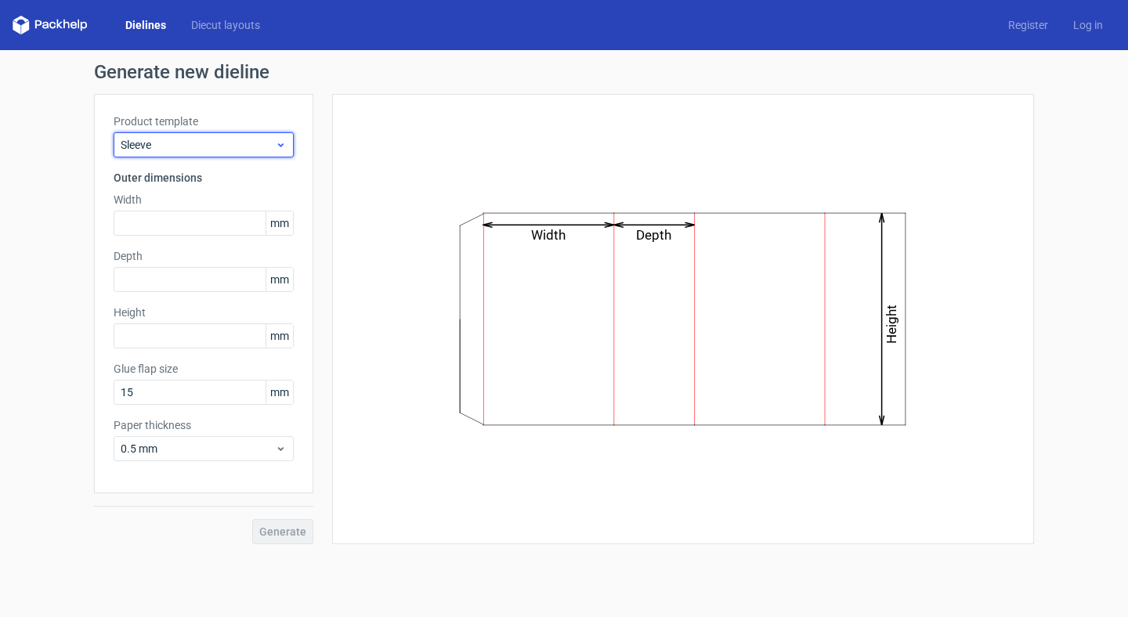
click at [216, 144] on span "Sleeve" at bounding box center [198, 145] width 154 height 16
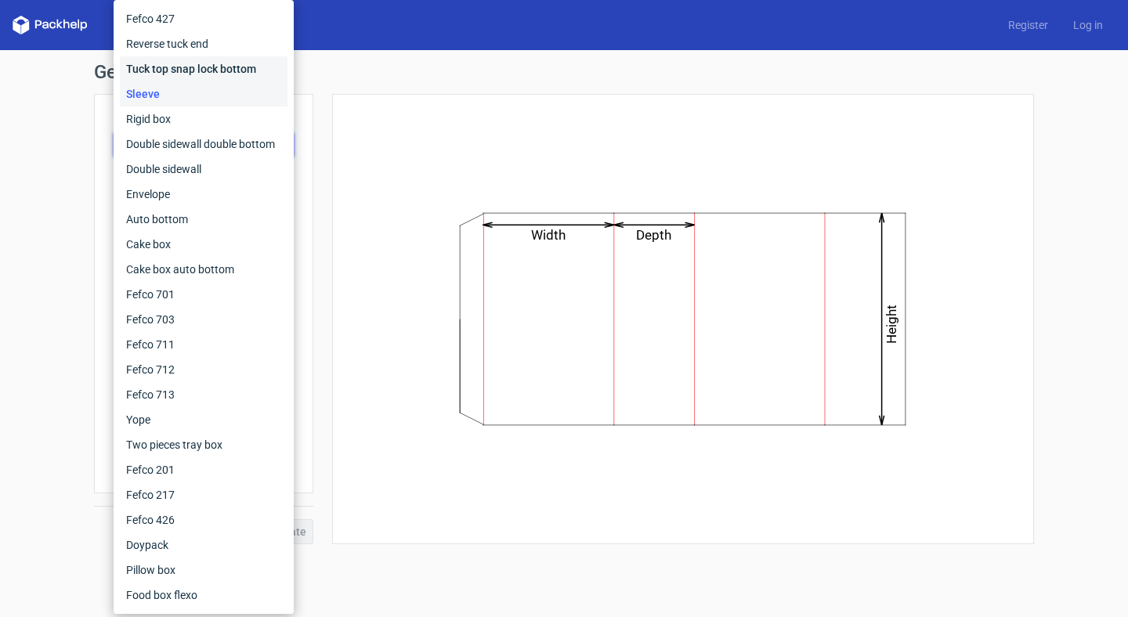
click at [230, 72] on div "Tuck top snap lock bottom" at bounding box center [204, 68] width 168 height 25
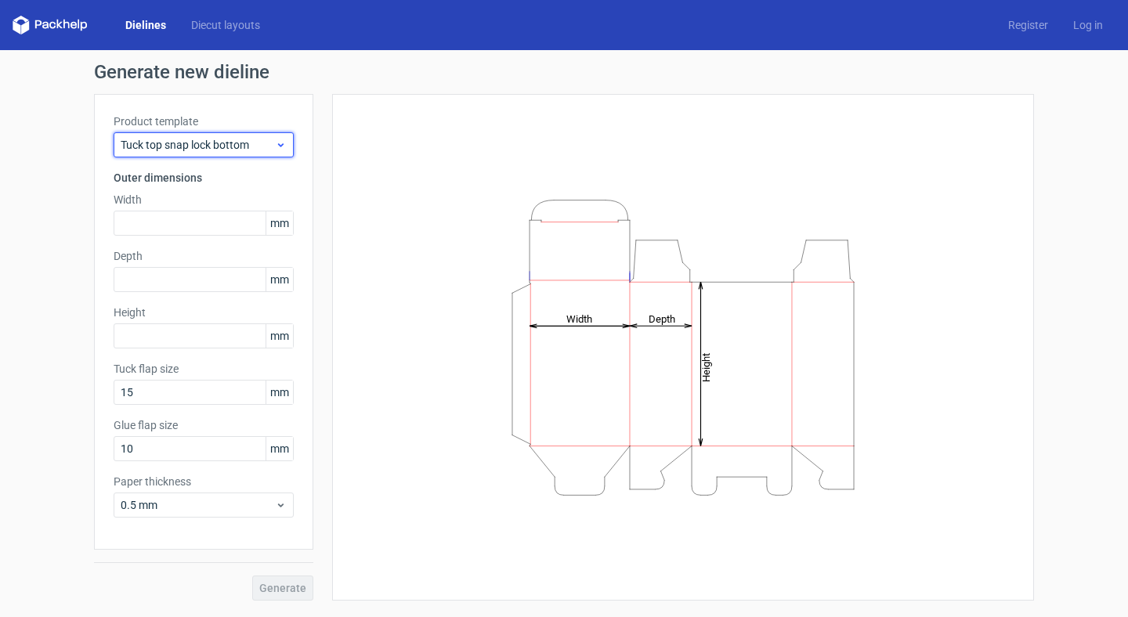
click at [290, 147] on div "Tuck top snap lock bottom" at bounding box center [204, 144] width 180 height 25
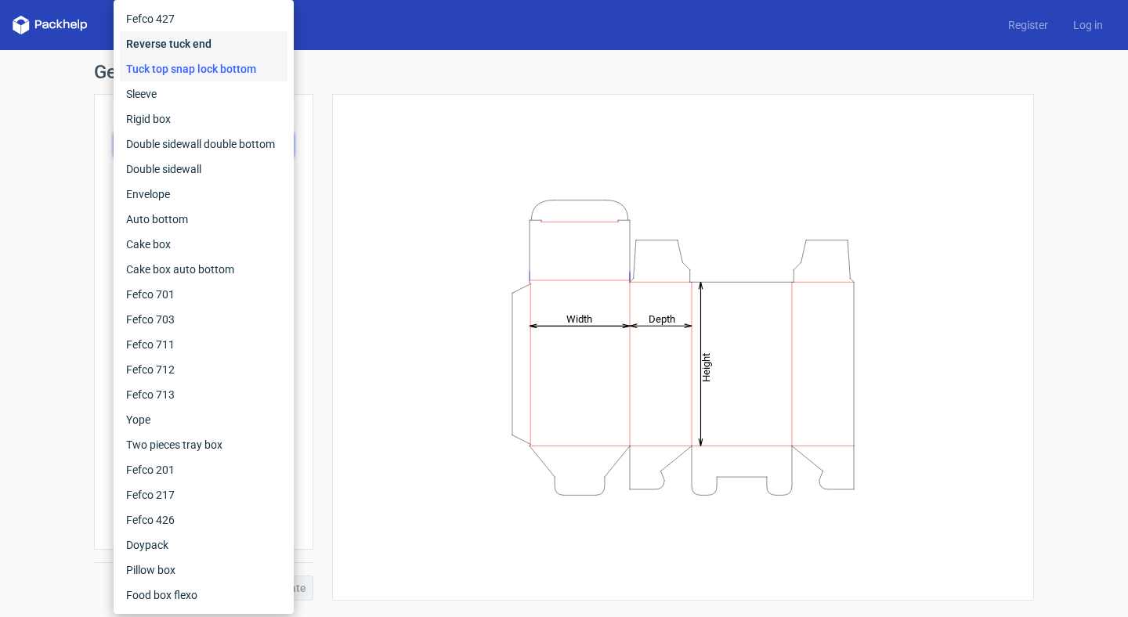
click at [244, 49] on div "Reverse tuck end" at bounding box center [204, 43] width 168 height 25
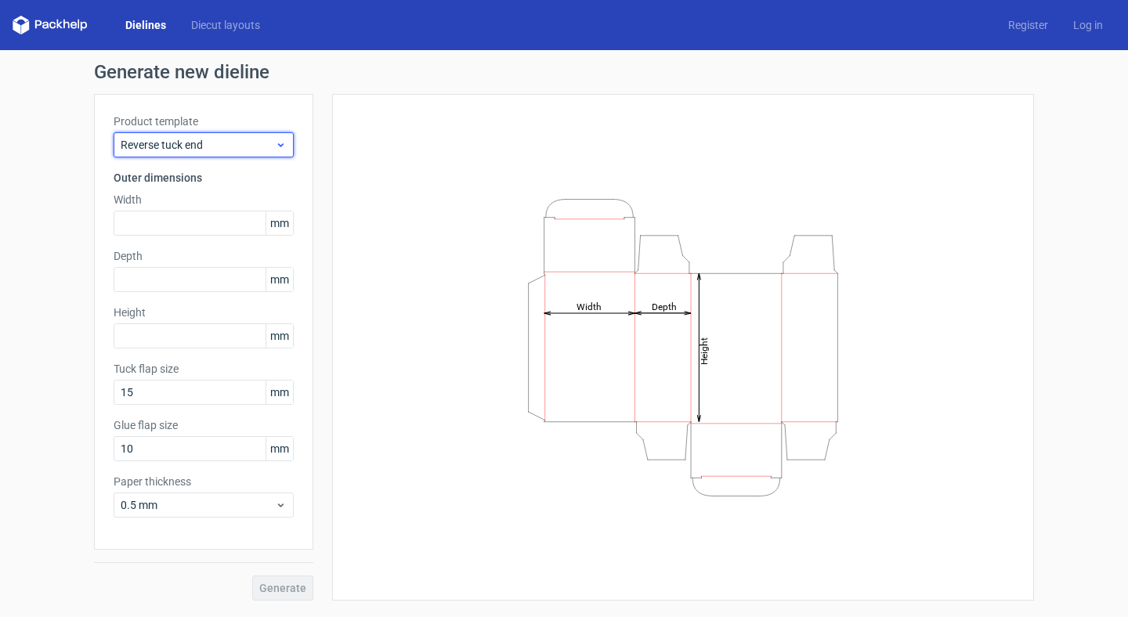
click at [225, 146] on span "Reverse tuck end" at bounding box center [198, 145] width 154 height 16
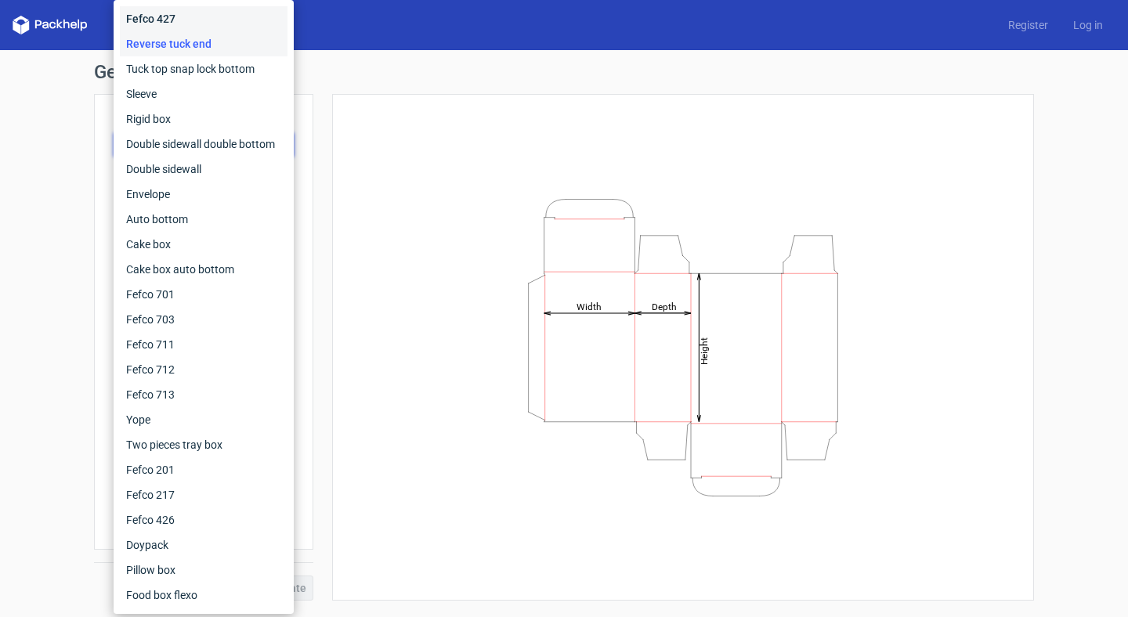
click at [223, 23] on div "Fefco 427" at bounding box center [204, 18] width 168 height 25
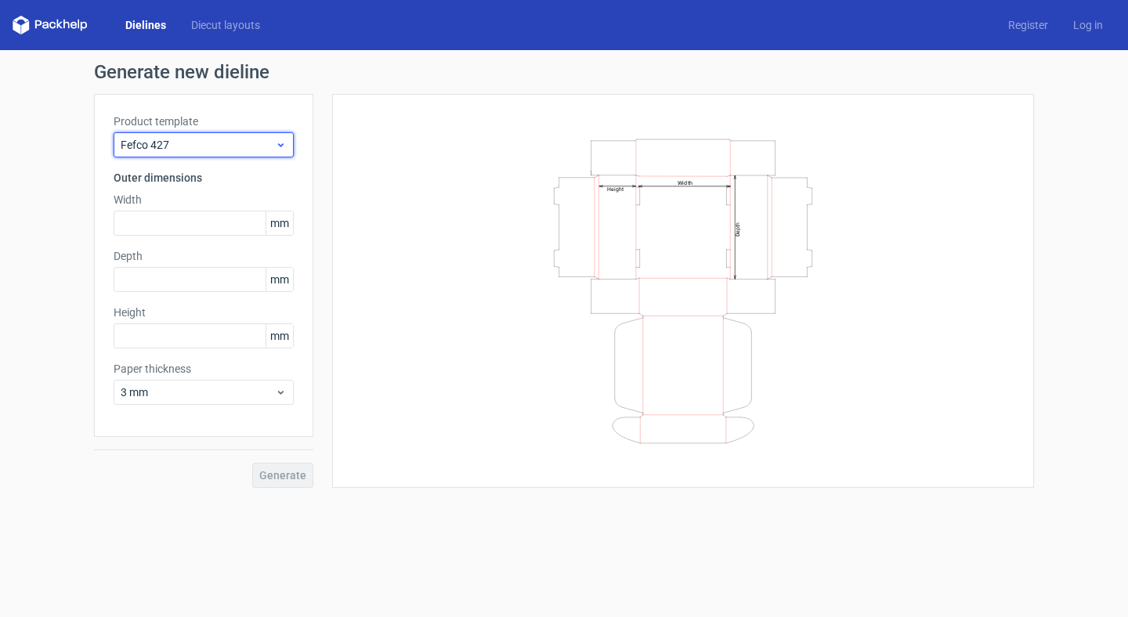
click at [219, 146] on span "Fefco 427" at bounding box center [198, 145] width 154 height 16
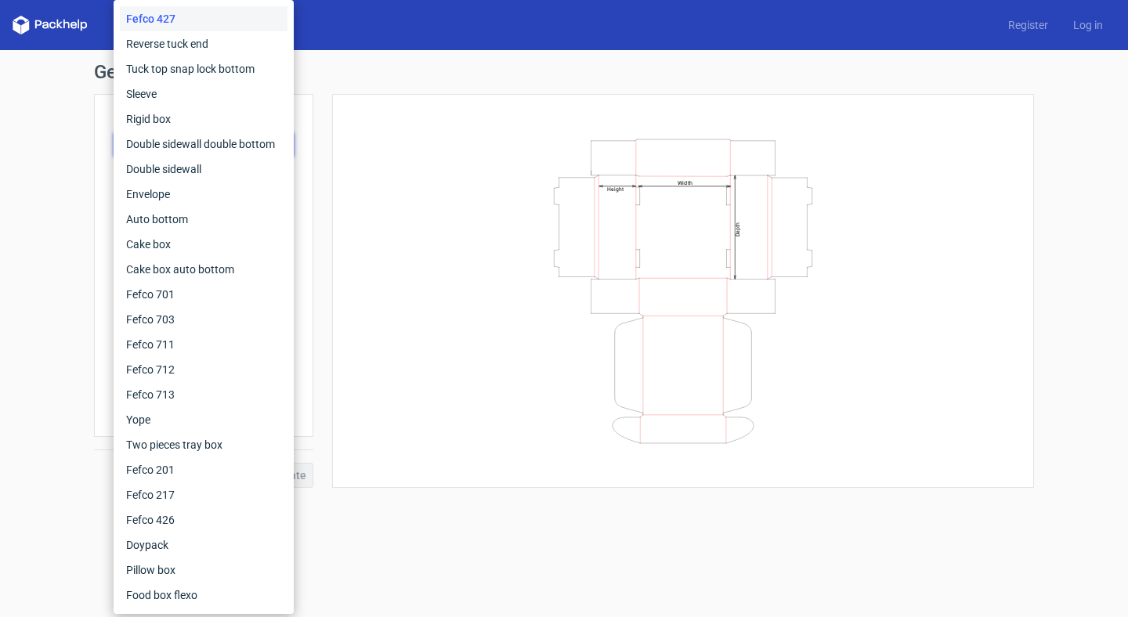
click at [357, 145] on div "Width Depth Height" at bounding box center [683, 291] width 663 height 355
